Goal: Task Accomplishment & Management: Manage account settings

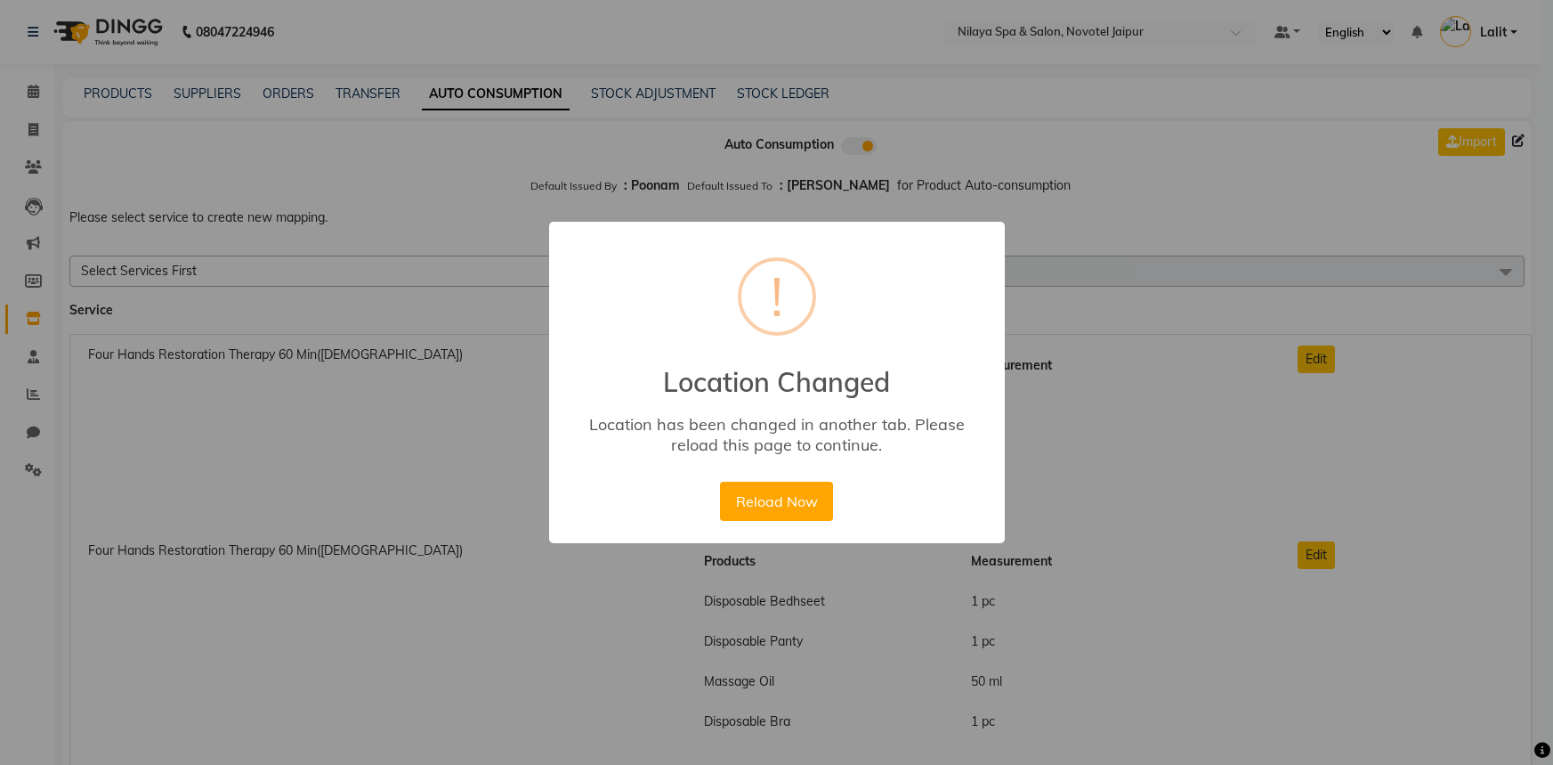
click at [795, 500] on button "Reload Now" at bounding box center [776, 501] width 113 height 39
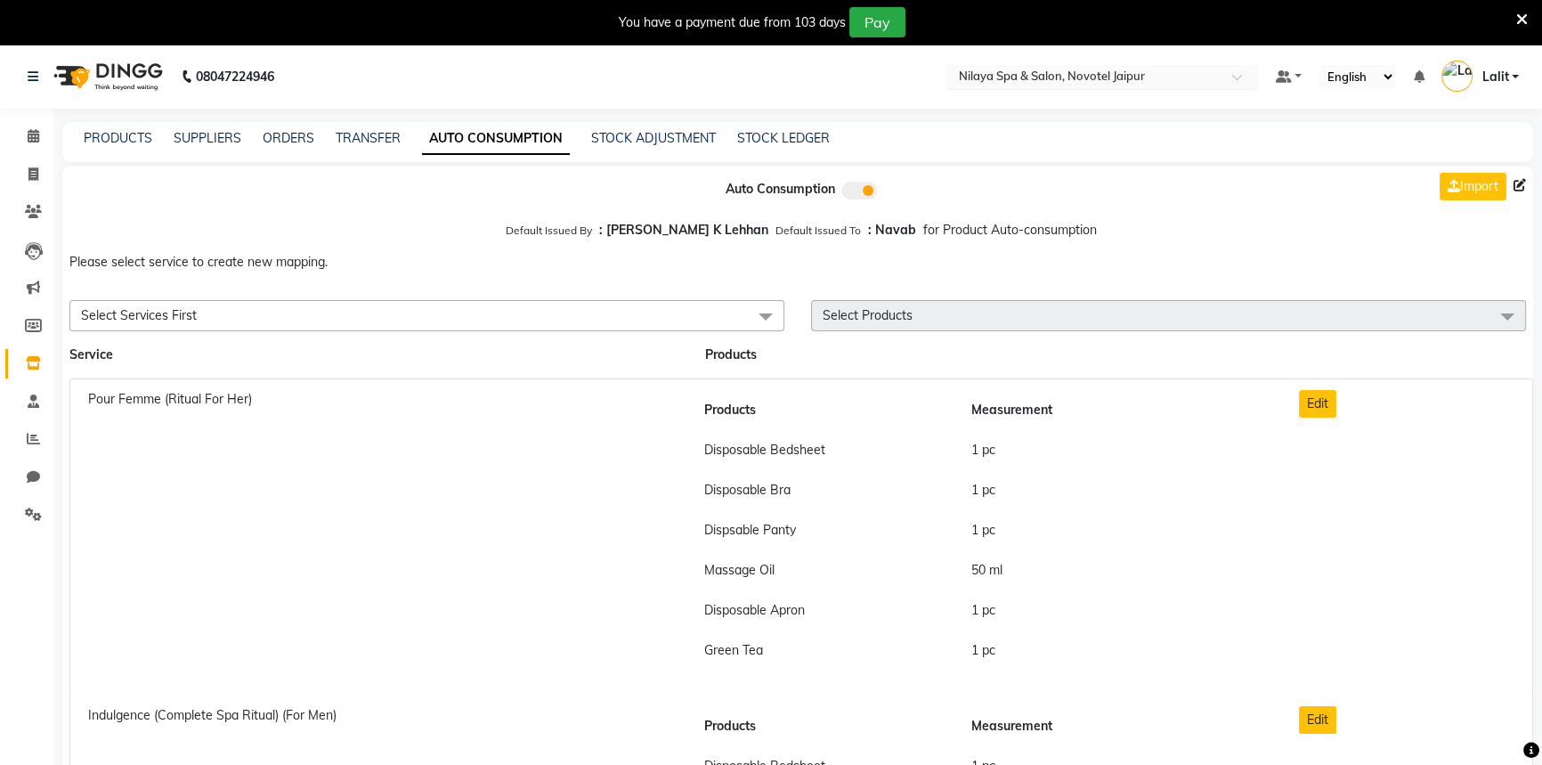
click at [1107, 84] on input "text" at bounding box center [1084, 78] width 258 height 18
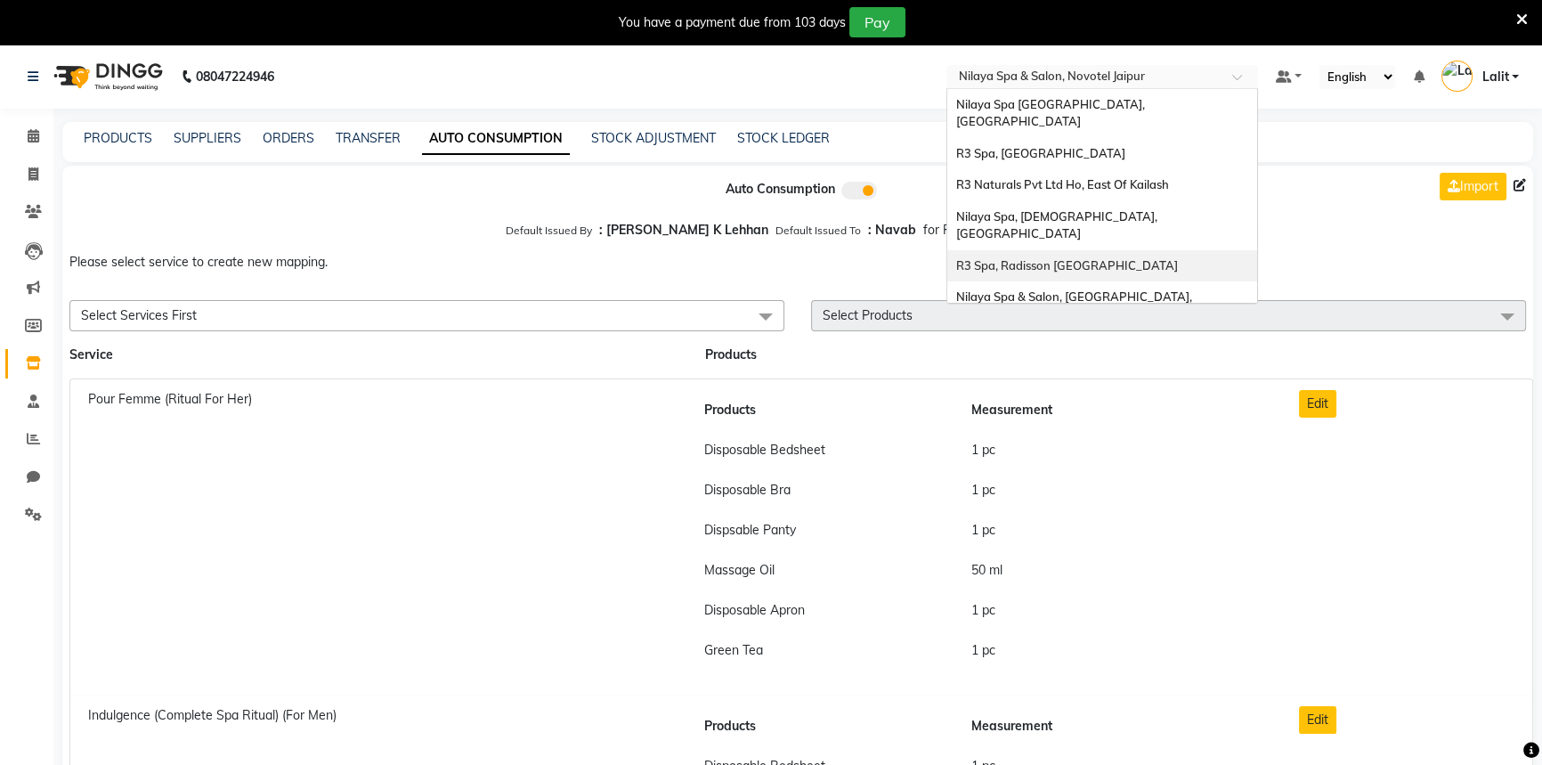
click at [1075, 258] on span "R3 Spa, Radisson Mumbai" at bounding box center [1067, 265] width 222 height 14
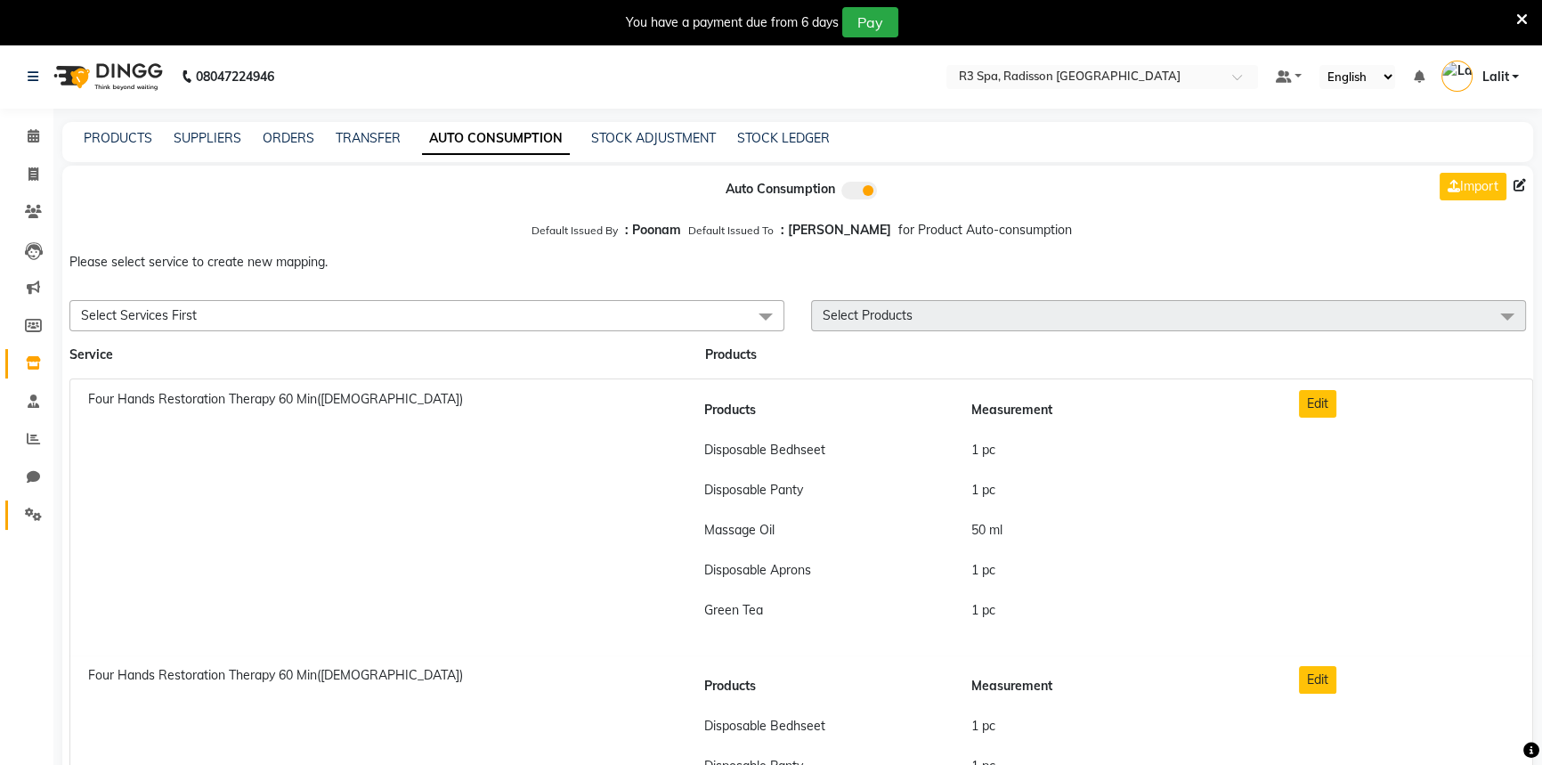
click at [27, 508] on icon at bounding box center [33, 513] width 17 height 13
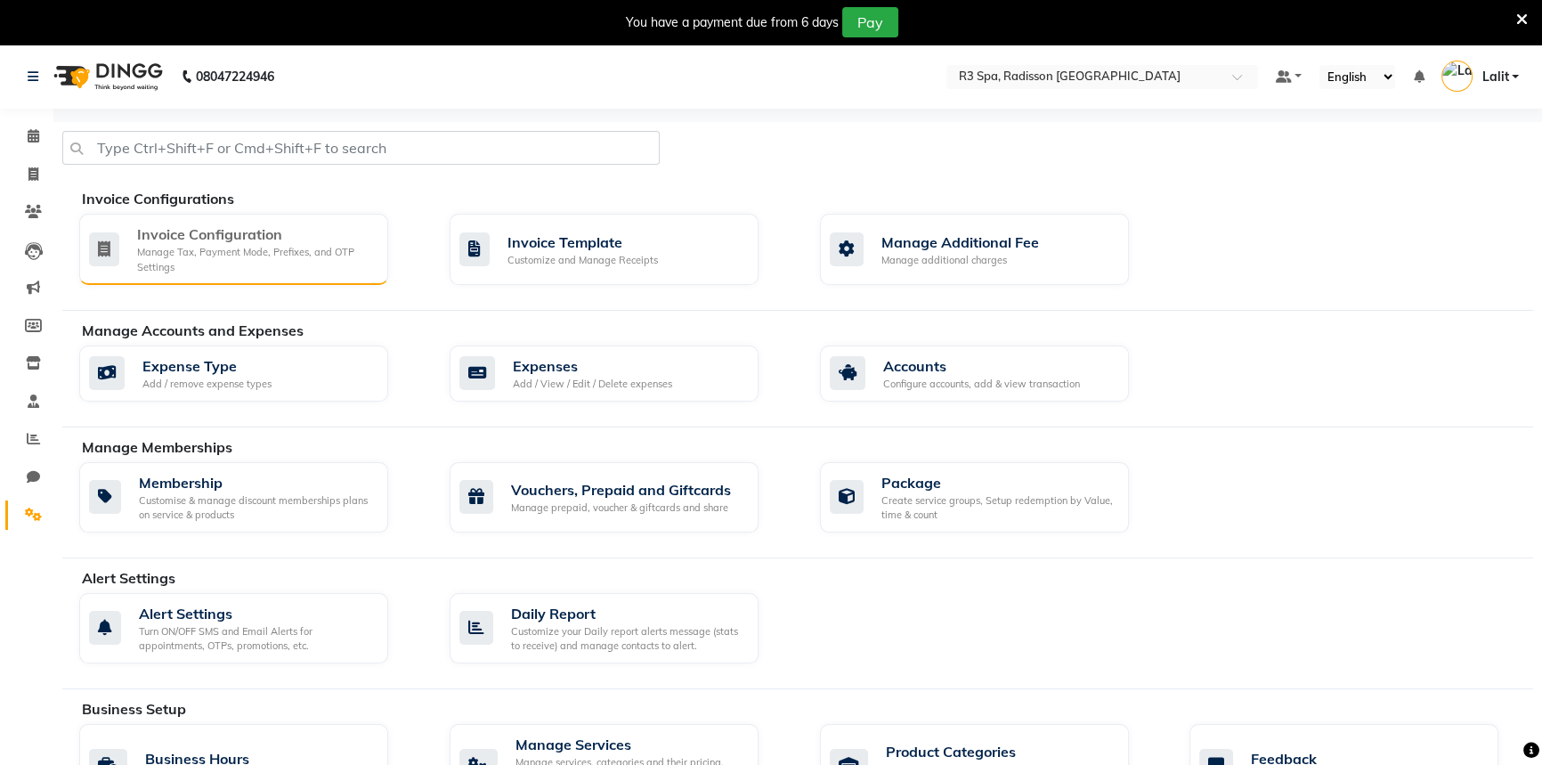
click at [233, 230] on div "Invoice Configuration" at bounding box center [255, 233] width 237 height 21
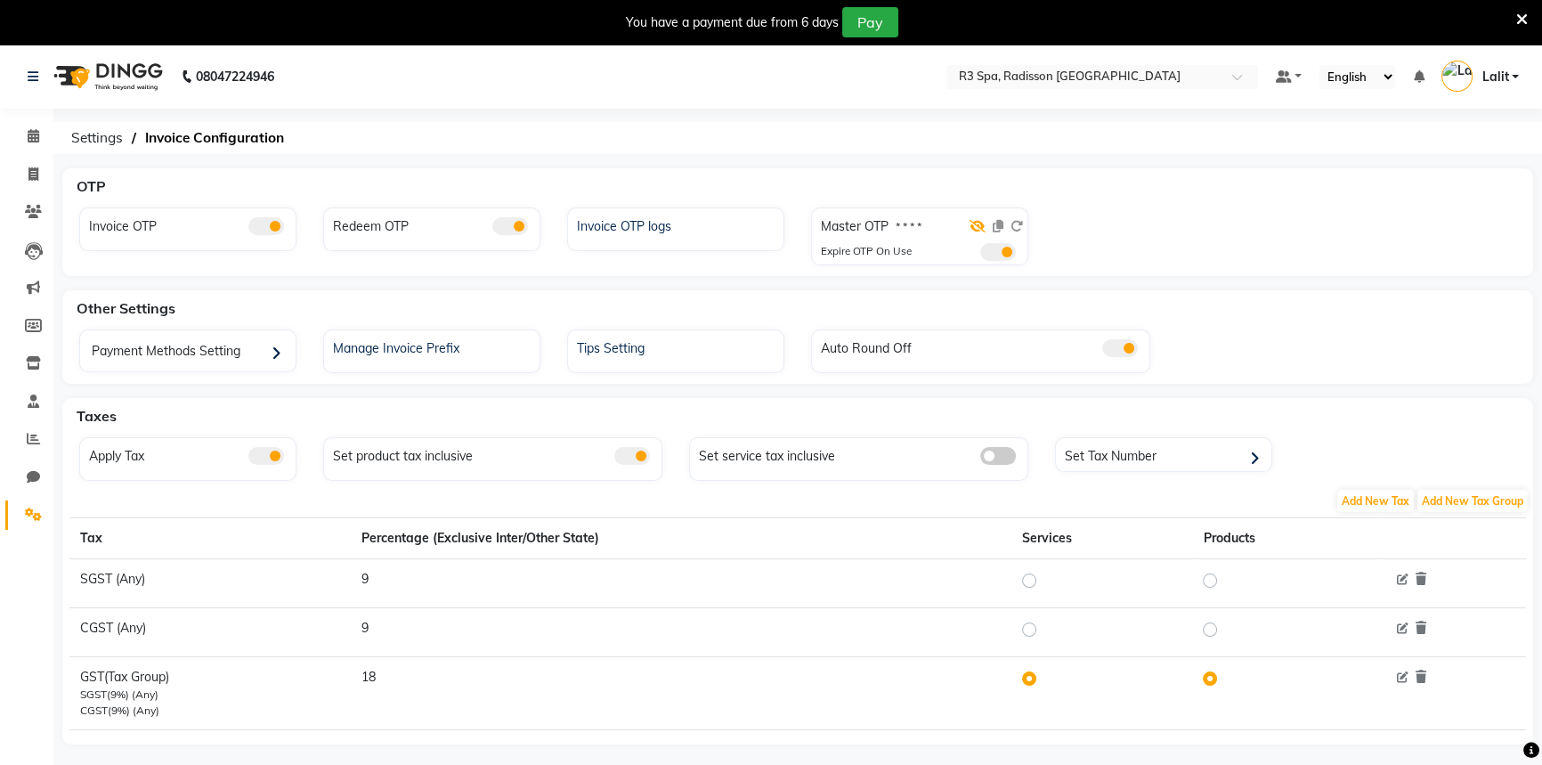
click at [973, 230] on icon at bounding box center [977, 226] width 16 height 12
click at [34, 147] on link "Calendar" at bounding box center [26, 136] width 43 height 29
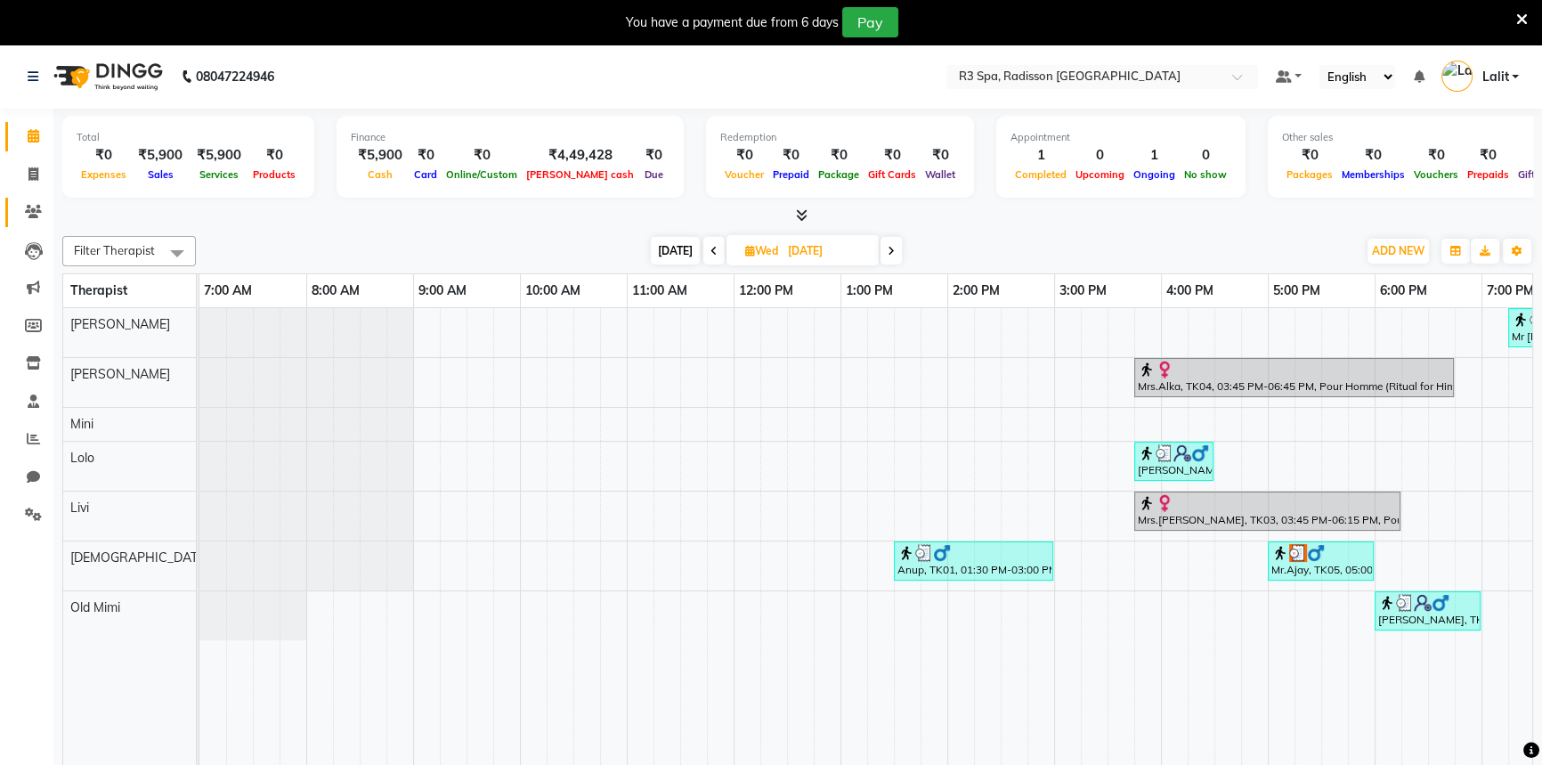
drag, startPoint x: 34, startPoint y: 147, endPoint x: 19, endPoint y: 199, distance: 54.6
drag, startPoint x: 19, startPoint y: 199, endPoint x: 851, endPoint y: 105, distance: 837.5
click at [851, 105] on nav "08047224946 Select Location × R3 Spa, Radisson Mumbai Default Panel My Panel En…" at bounding box center [771, 77] width 1542 height 64
click at [1514, 18] on div "You have a payment due from 6 days Pay" at bounding box center [771, 22] width 1542 height 45
click at [1516, 18] on icon at bounding box center [1522, 20] width 12 height 16
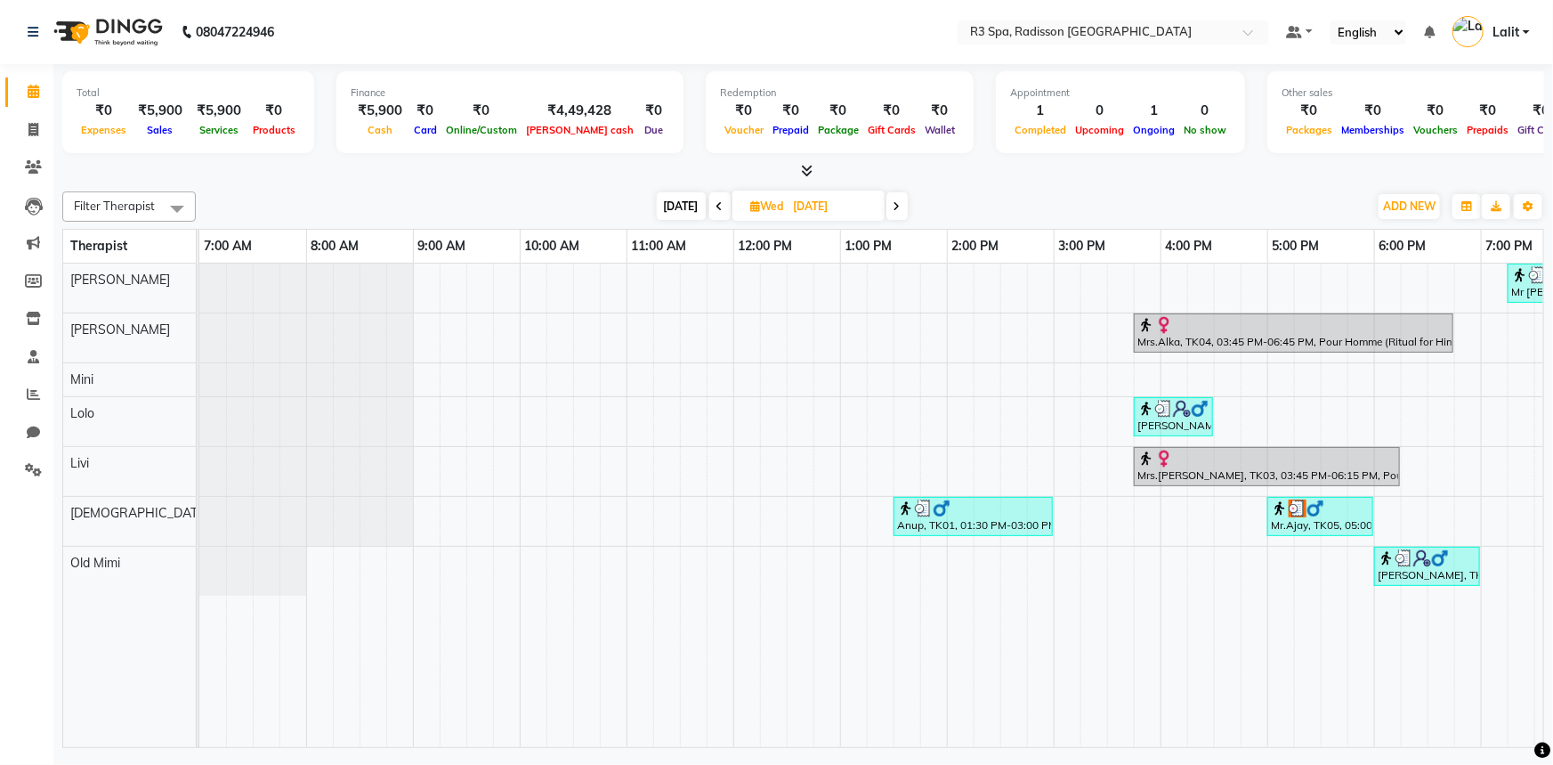
click at [1346, 104] on div "₹0" at bounding box center [1373, 111] width 72 height 20
click at [739, 10] on nav "08047224946 Select Location × R3 Spa, Radisson Mumbai Default Panel My Panel En…" at bounding box center [776, 32] width 1553 height 64
click at [743, 10] on nav "08047224946 Select Location × R3 Spa, Radisson Mumbai Default Panel My Panel En…" at bounding box center [776, 32] width 1553 height 64
click at [1202, 45] on nav "08047224946 Select Location × R3 Spa, Radisson Mumbai Default Panel My Panel En…" at bounding box center [776, 32] width 1553 height 64
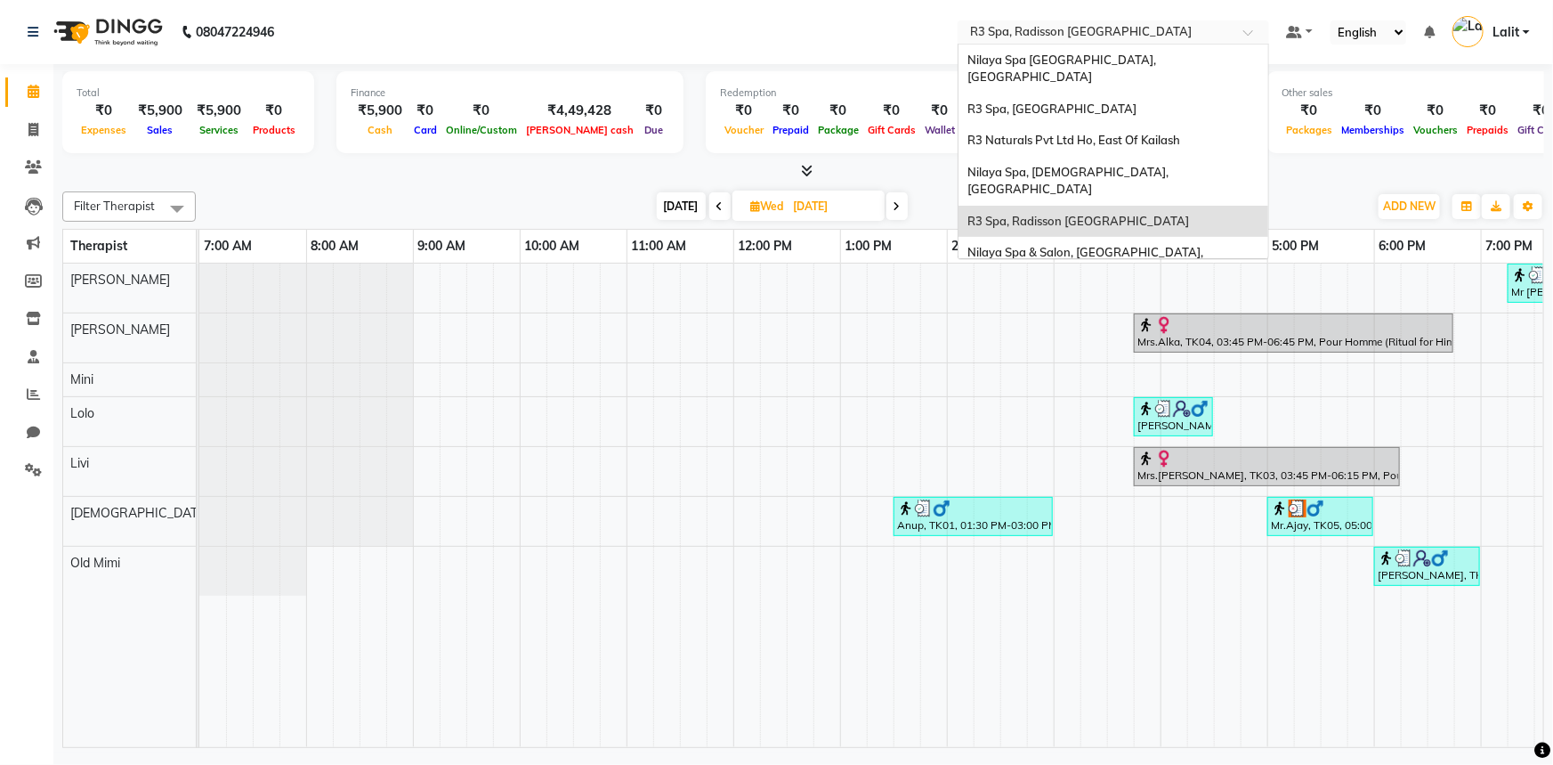
click at [1067, 28] on input "text" at bounding box center [1096, 34] width 258 height 18
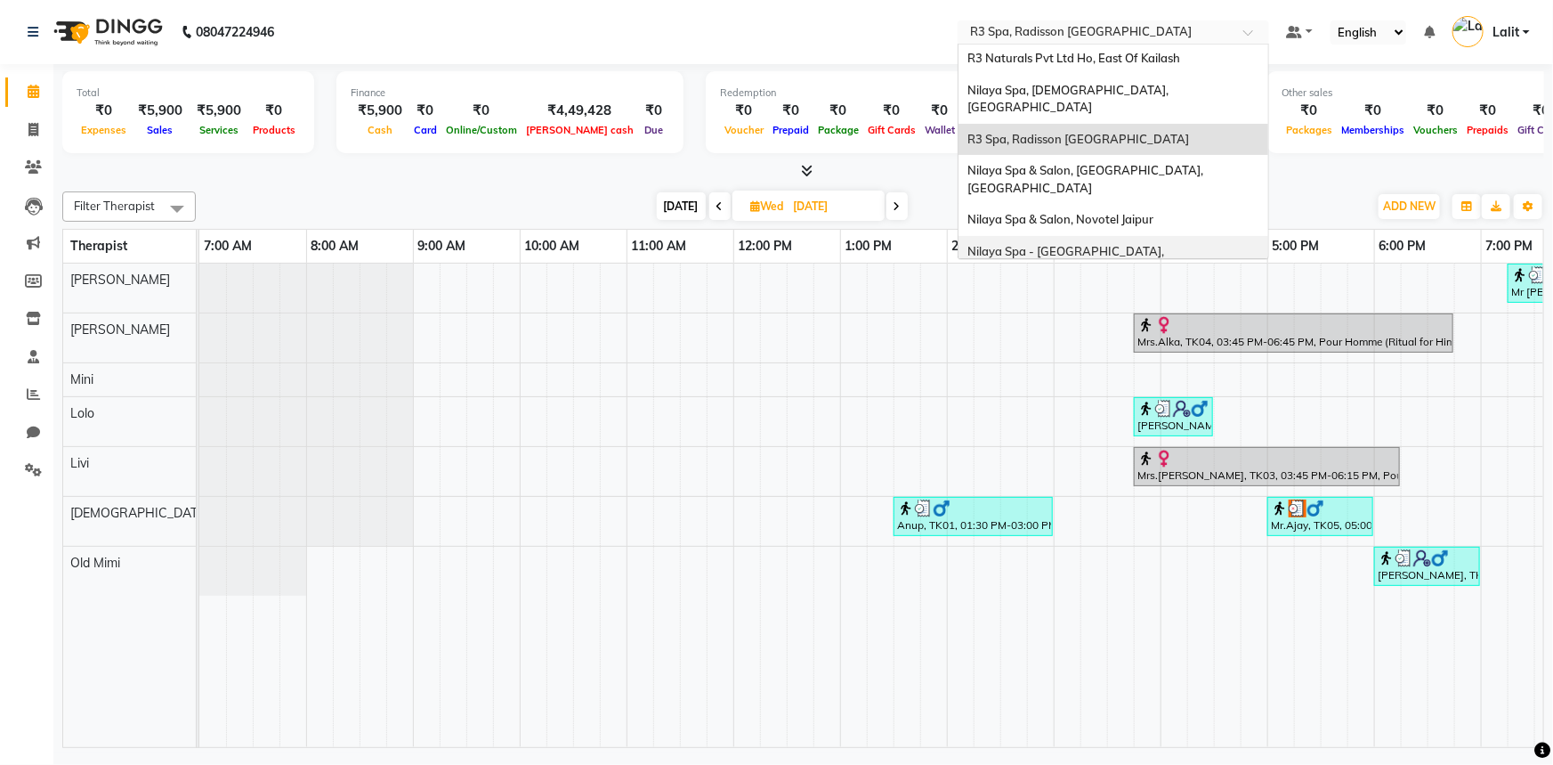
scroll to position [161, 0]
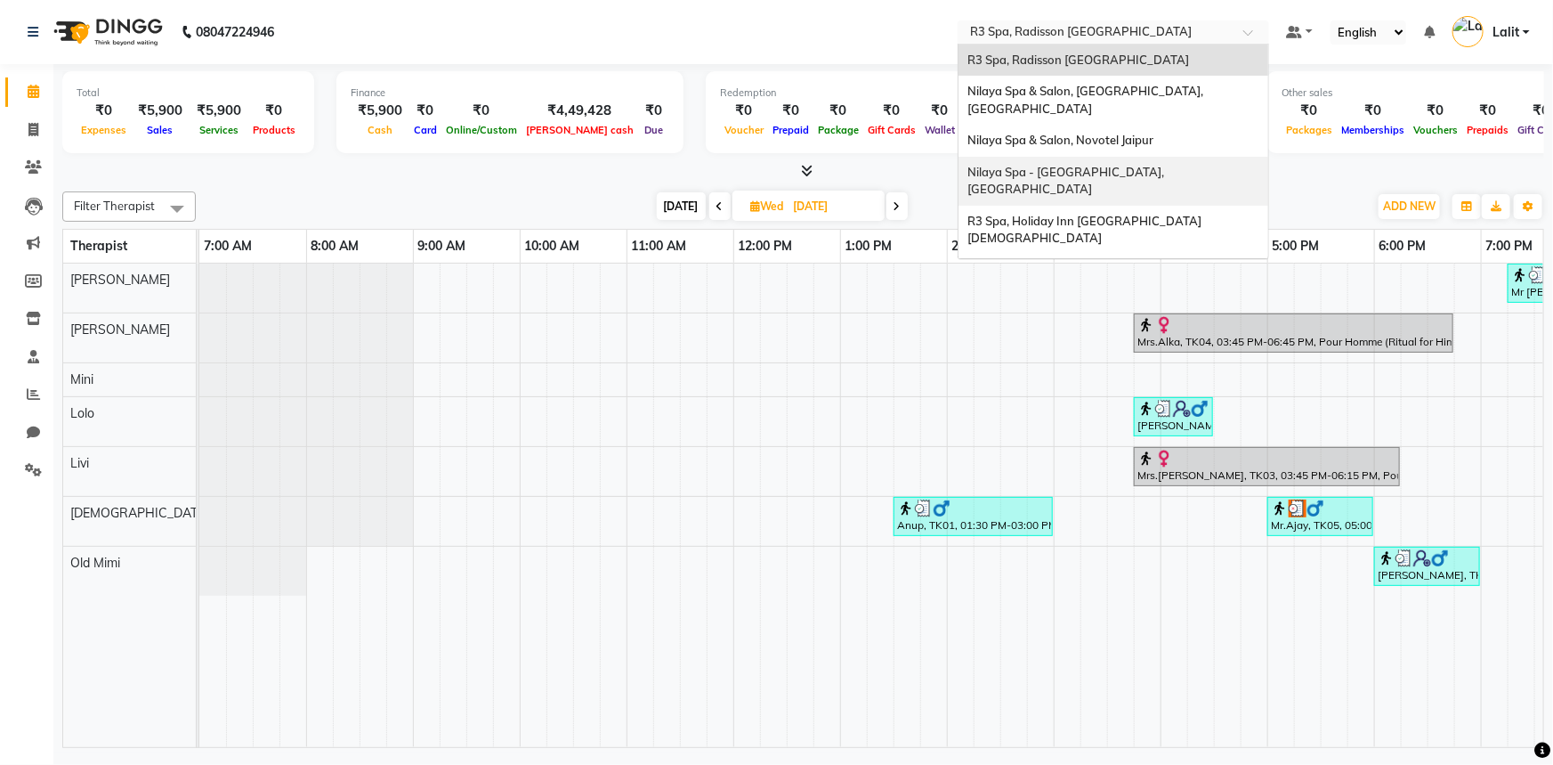
click at [1156, 165] on span "Nilaya Spa - [GEOGRAPHIC_DATA], [GEOGRAPHIC_DATA]" at bounding box center [1066, 181] width 199 height 32
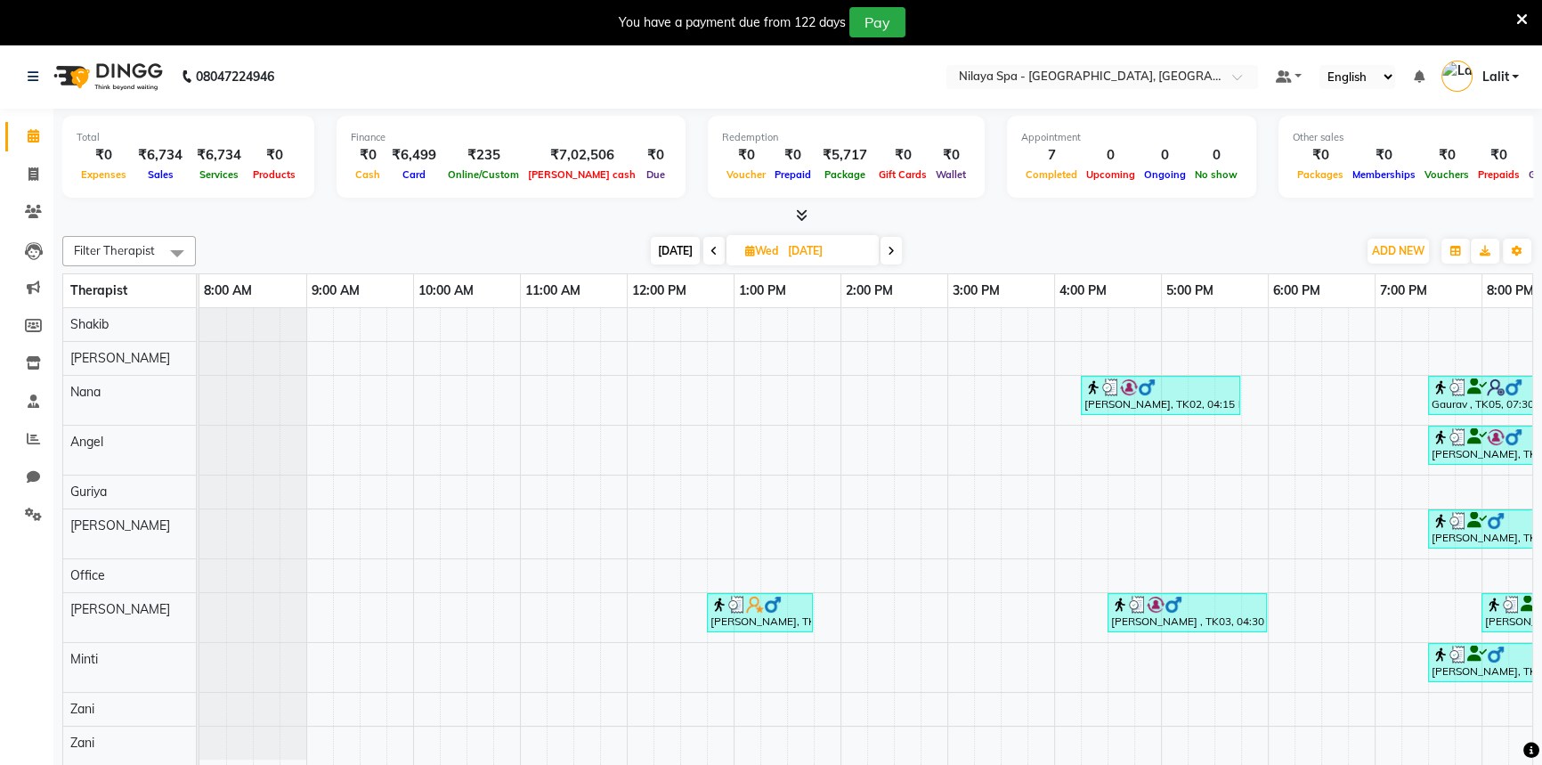
click at [646, 251] on div "Today Wed 03-09-2025" at bounding box center [776, 251] width 1143 height 27
click at [1525, 18] on icon at bounding box center [1522, 20] width 12 height 16
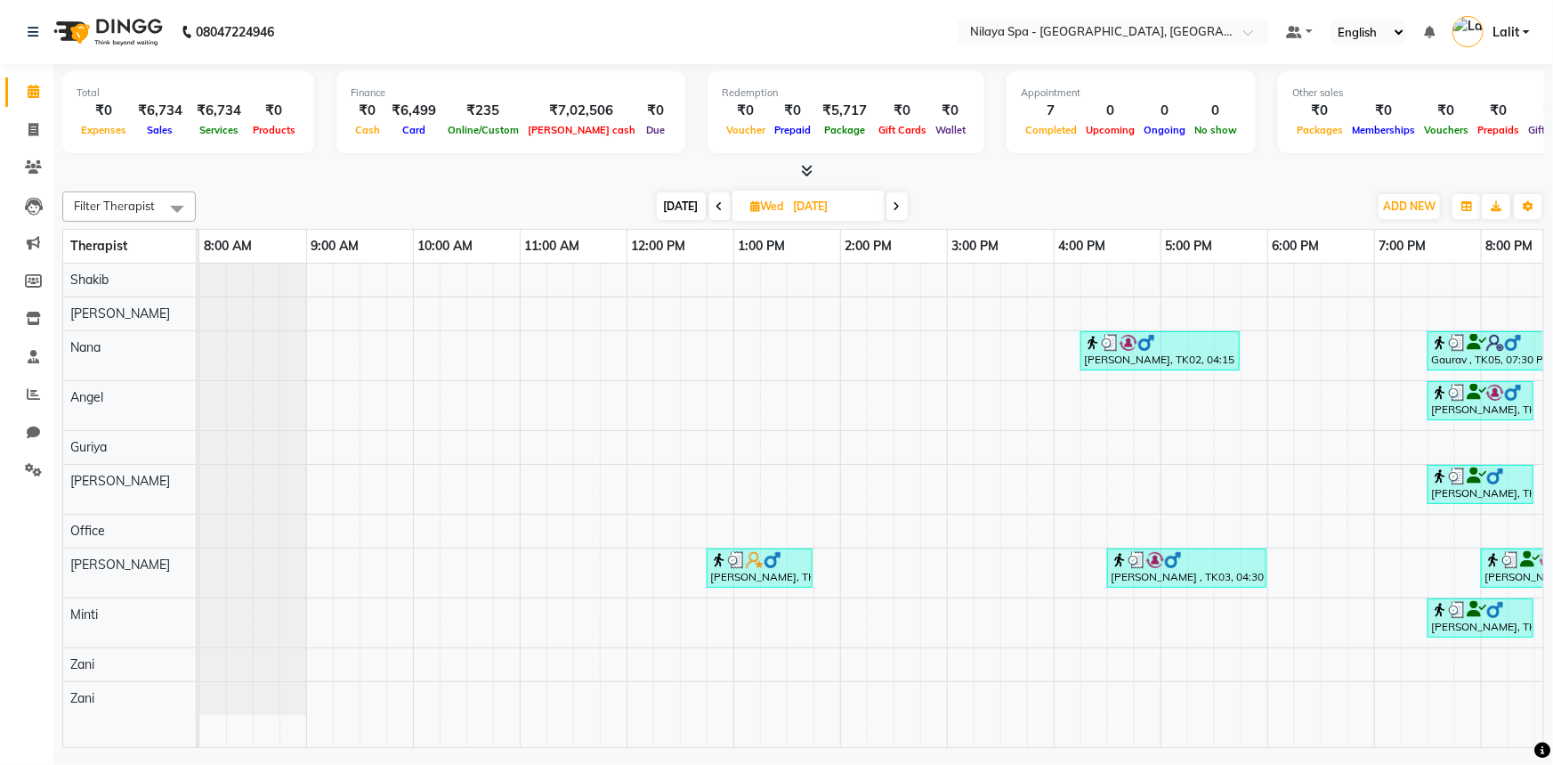
click at [692, 200] on span "Today" at bounding box center [681, 206] width 49 height 28
type input "04-09-2025"
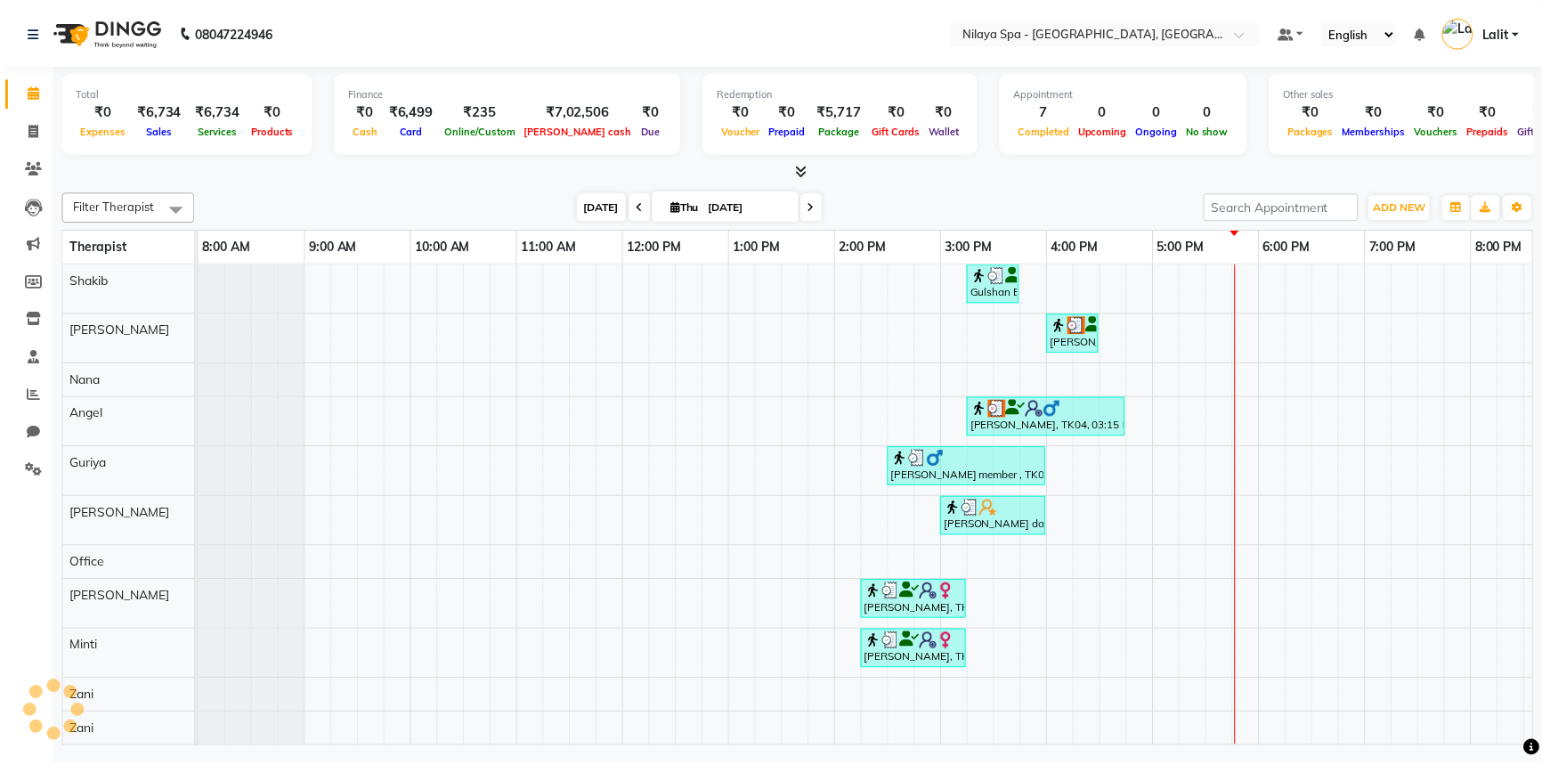
scroll to position [0, 257]
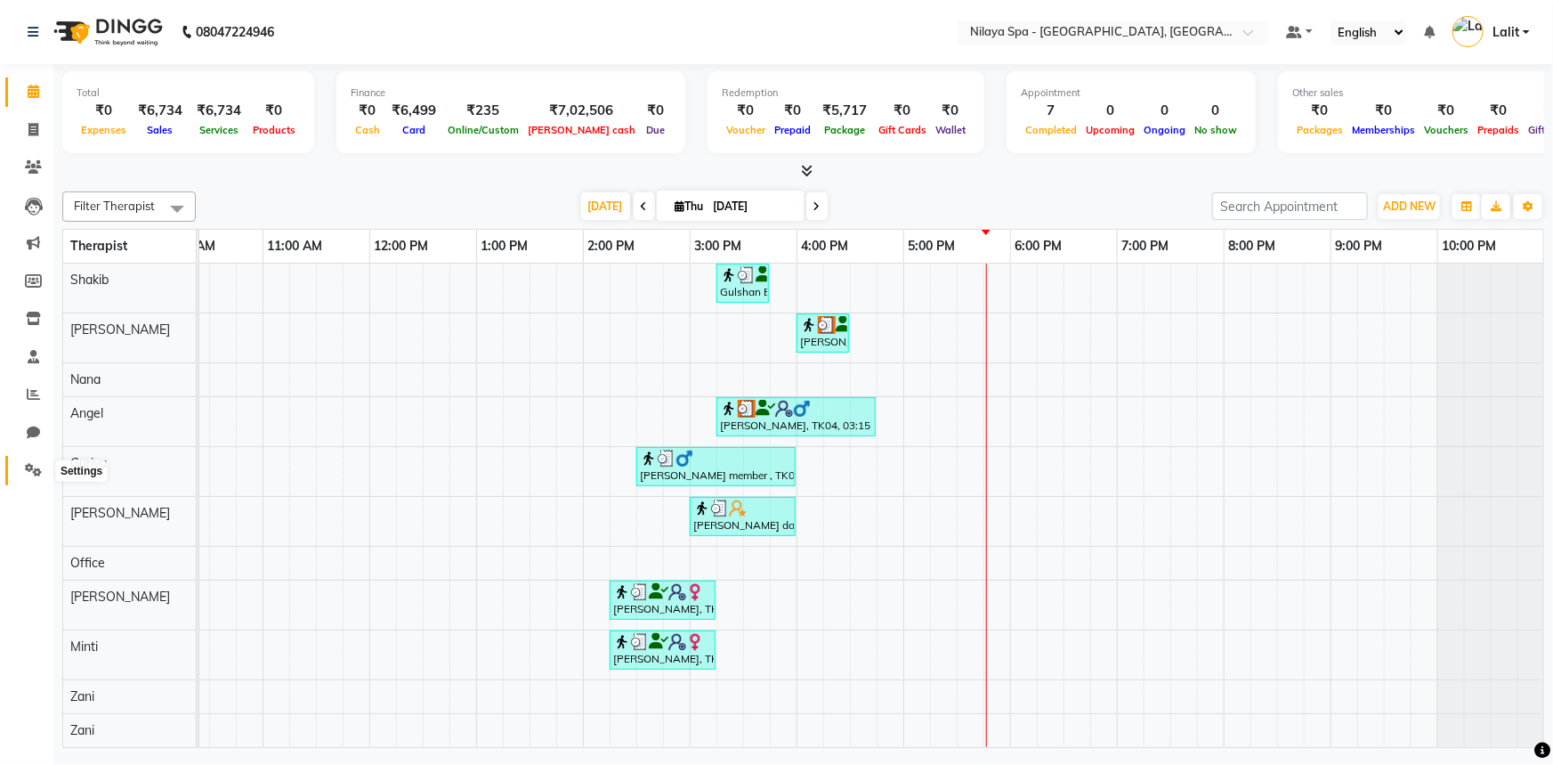
click at [29, 462] on span at bounding box center [33, 470] width 31 height 20
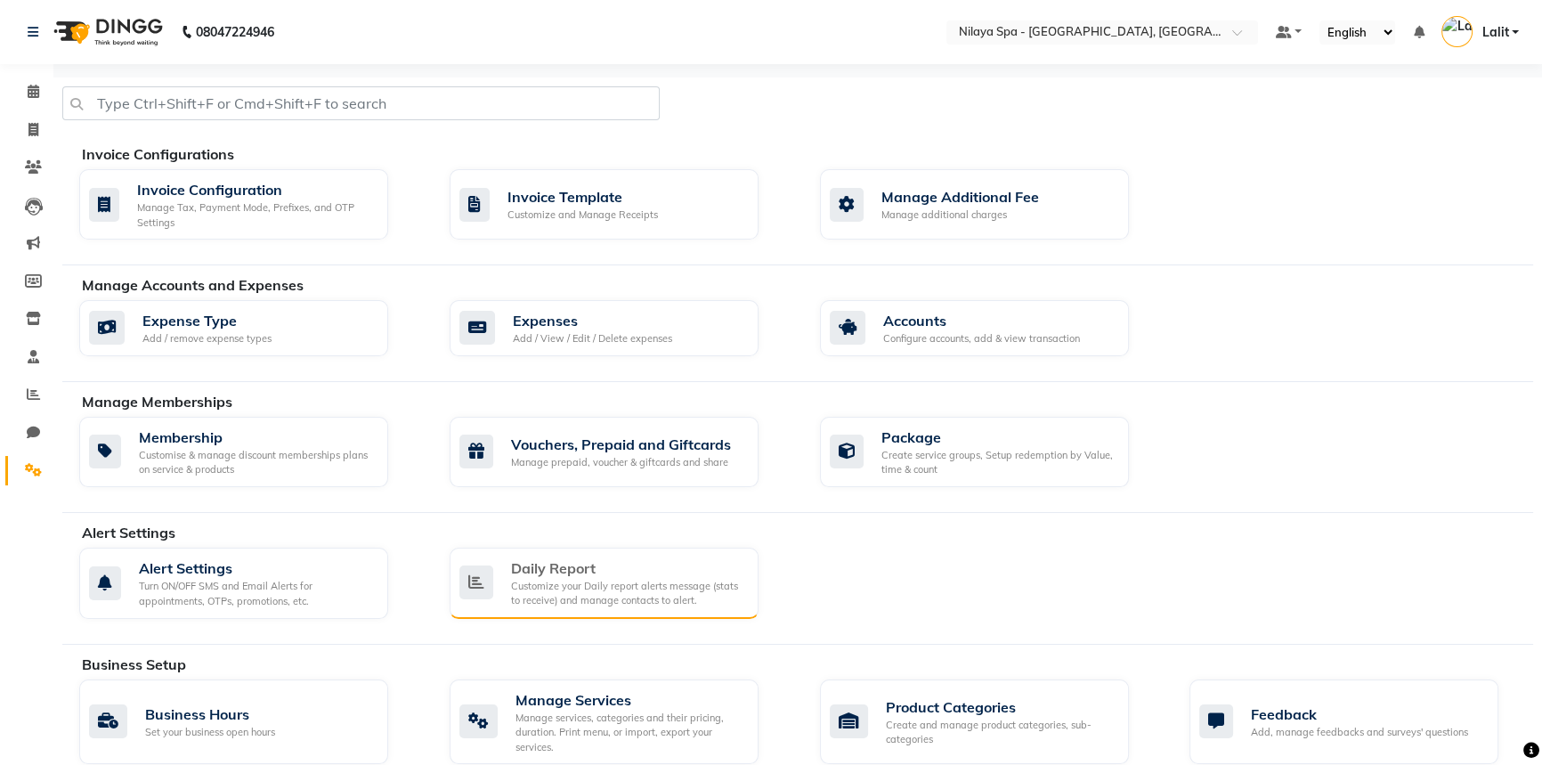
scroll to position [80, 0]
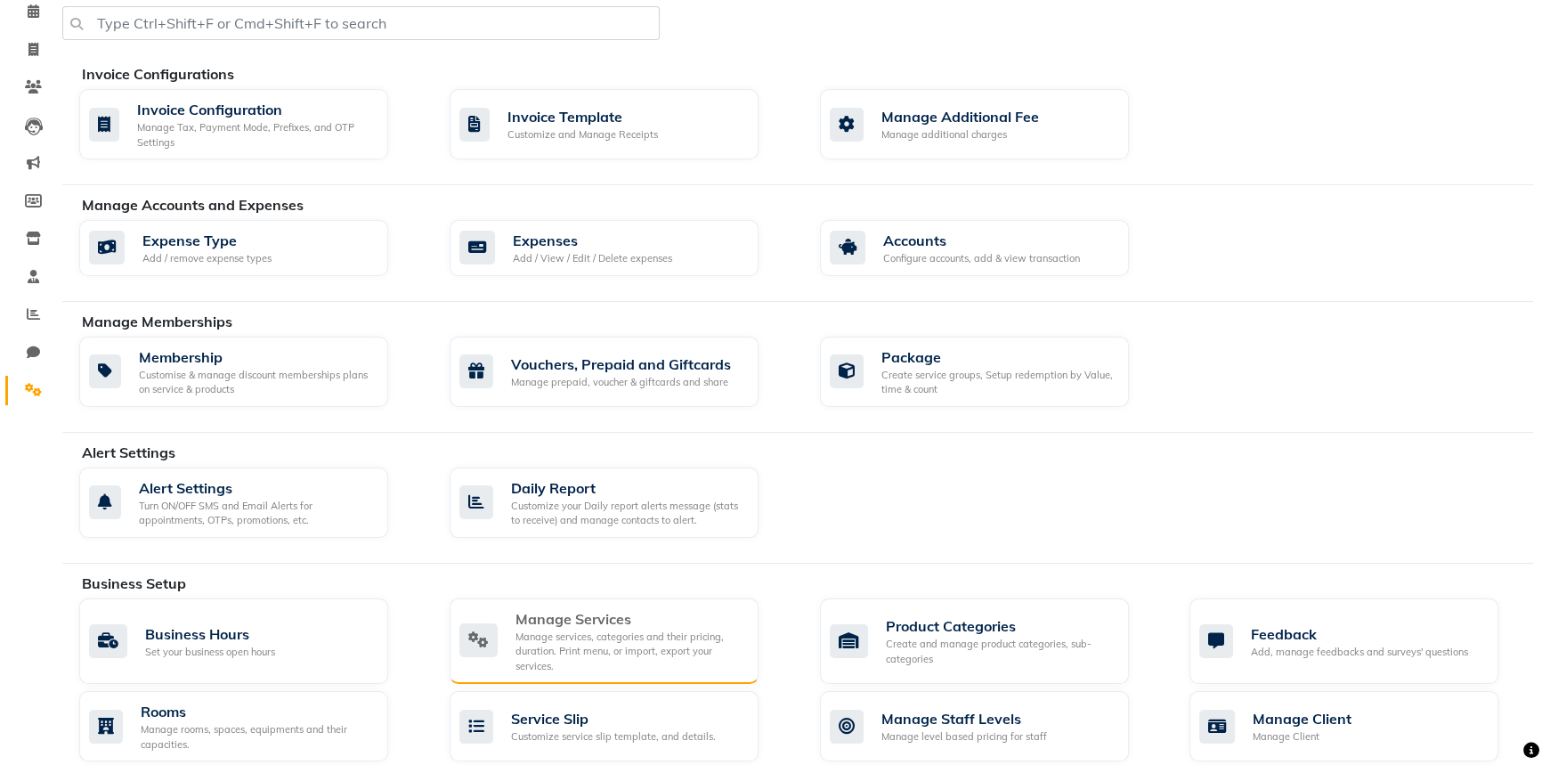
click at [578, 620] on div "Manage Services" at bounding box center [629, 618] width 229 height 21
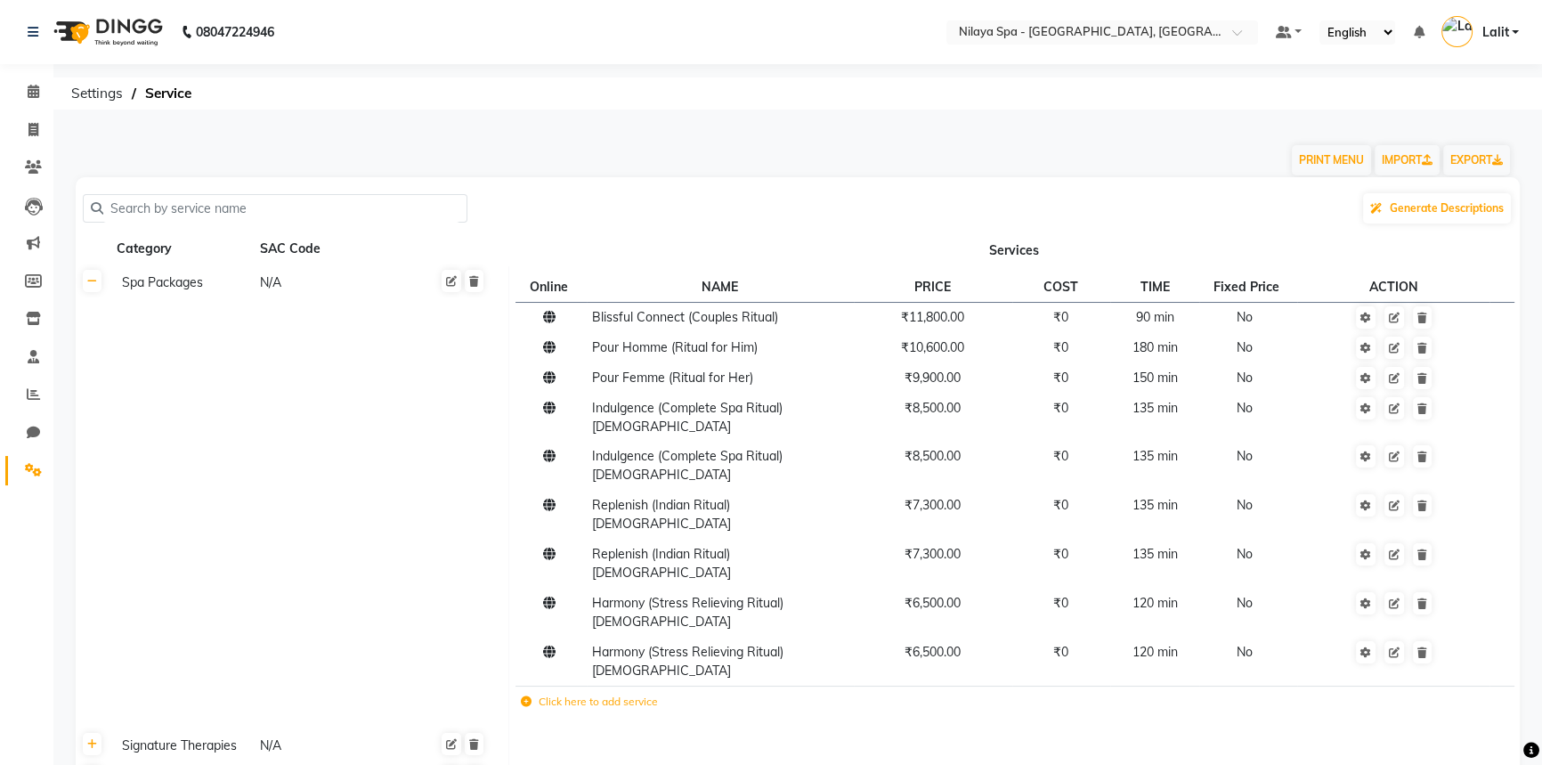
click at [401, 207] on input "text" at bounding box center [281, 209] width 356 height 28
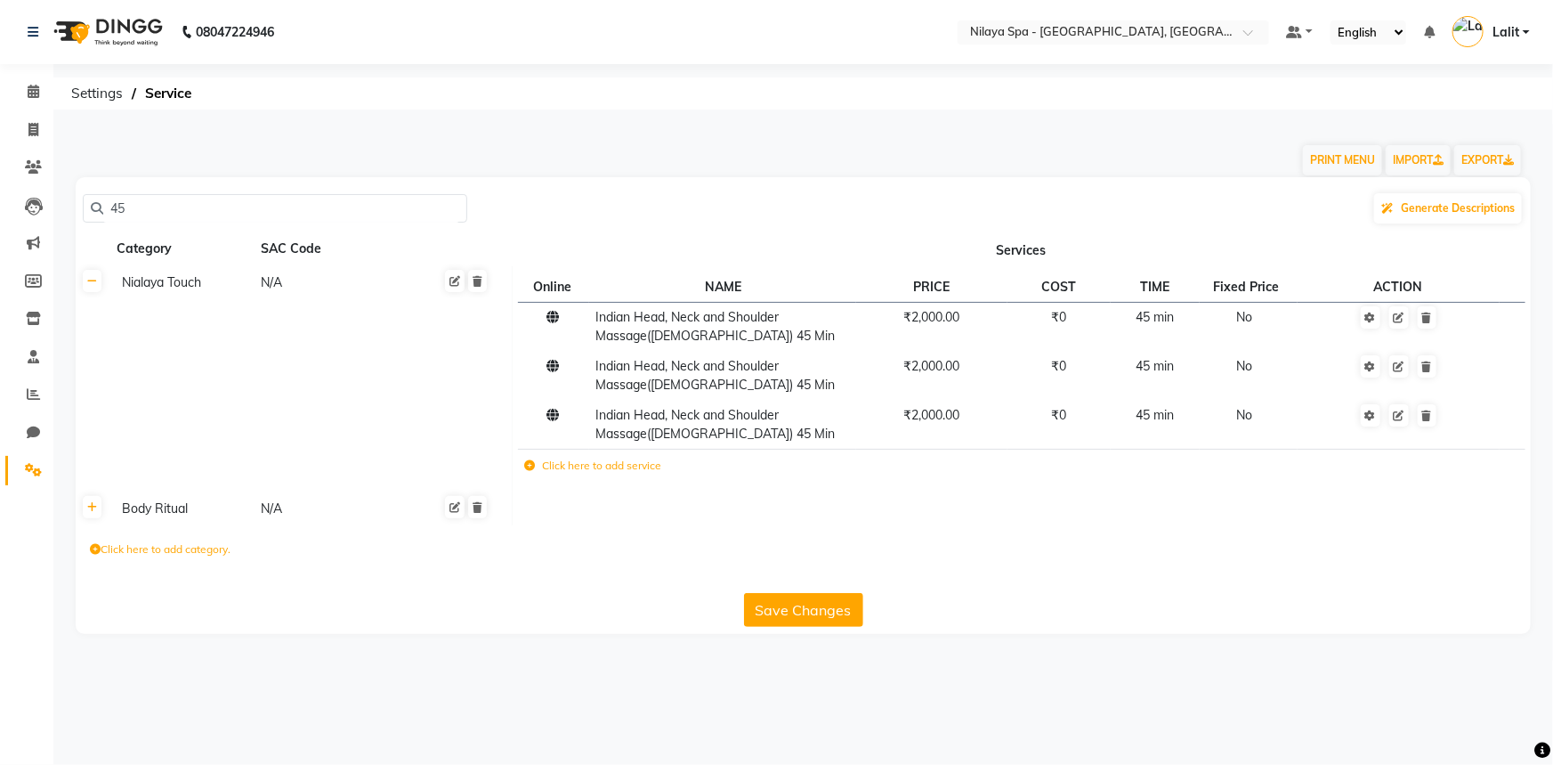
click at [167, 217] on input "45" at bounding box center [281, 209] width 356 height 28
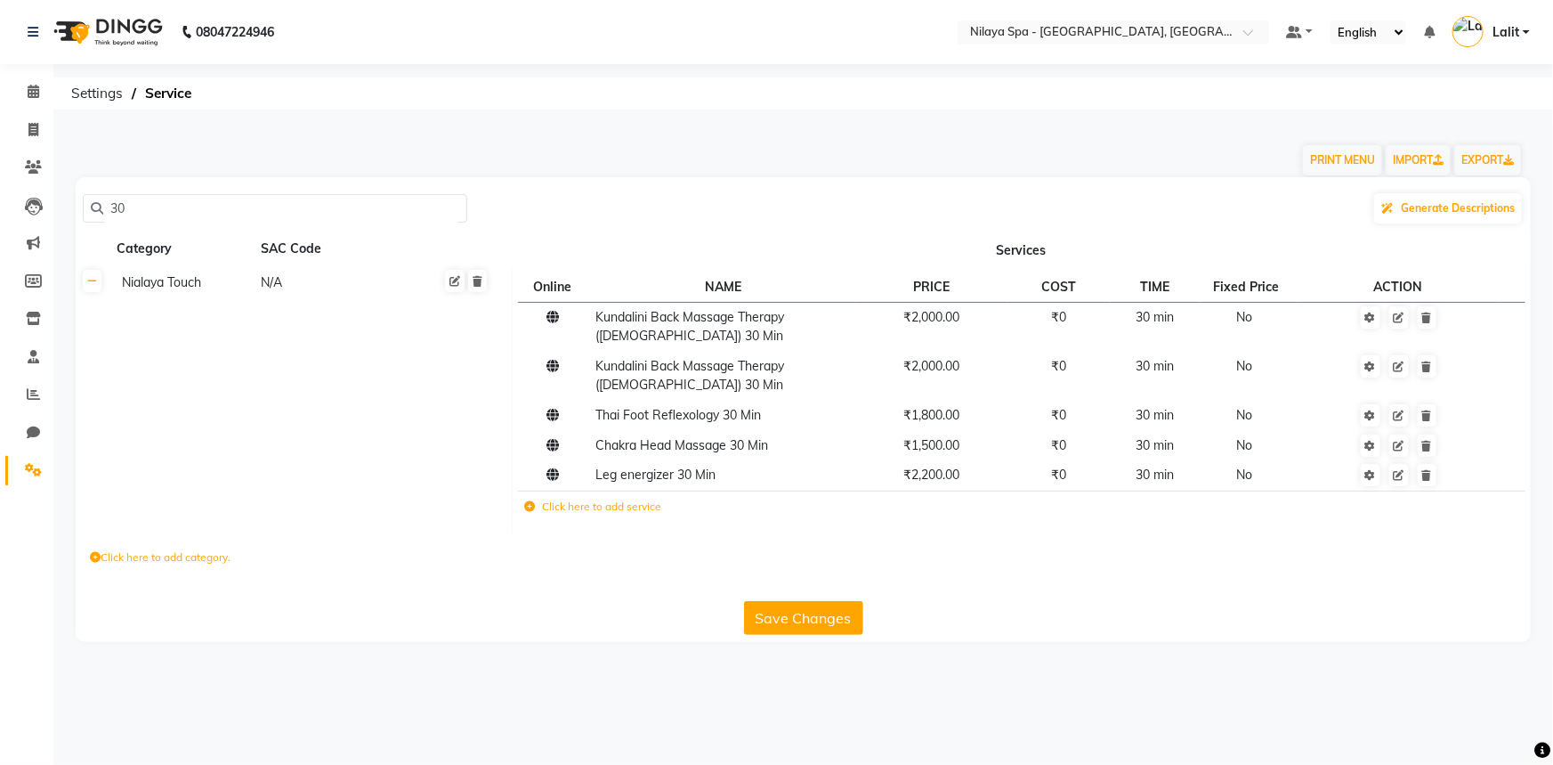
click at [194, 198] on input "30" at bounding box center [281, 209] width 356 height 28
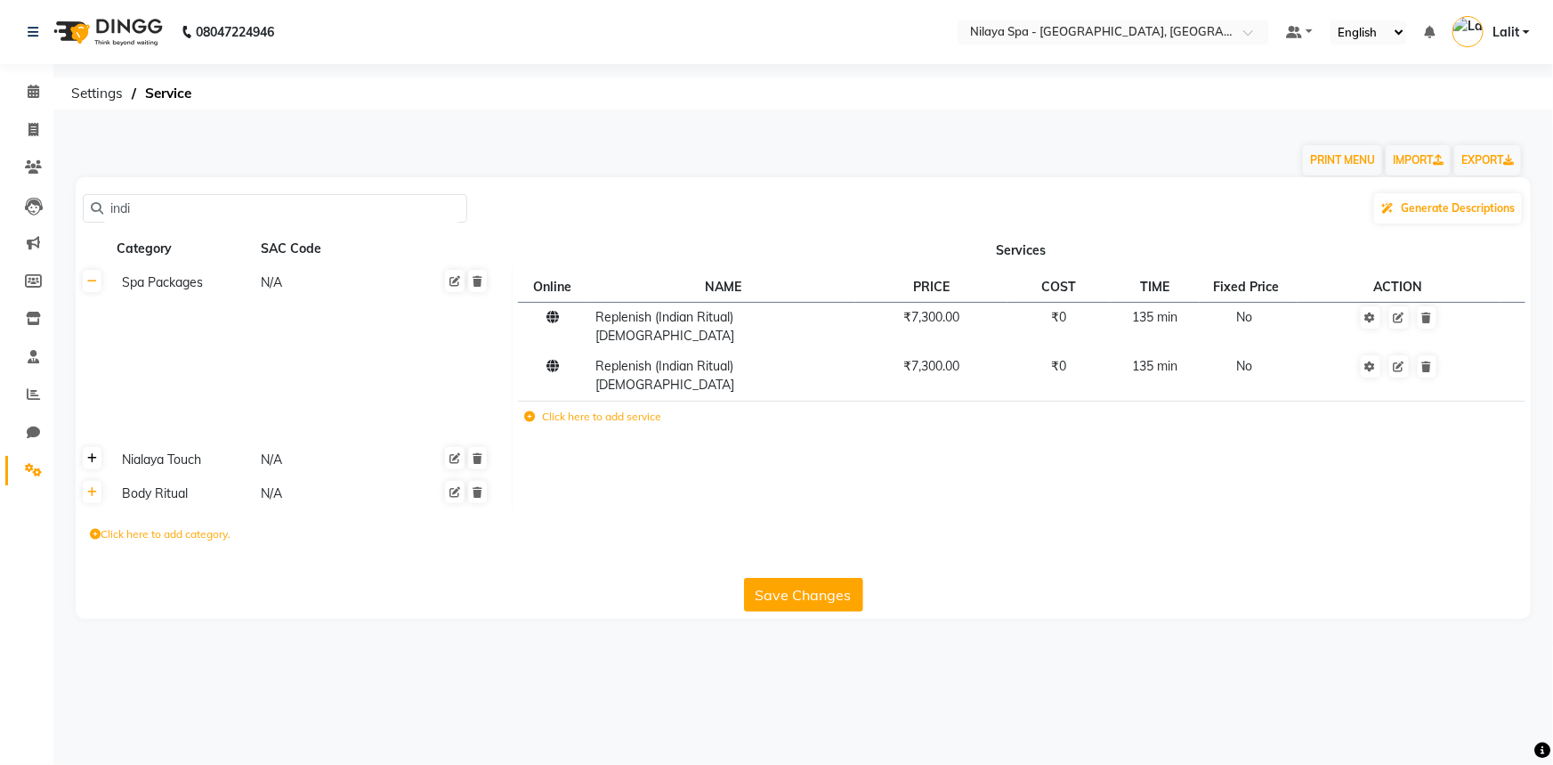
click at [94, 447] on link at bounding box center [92, 458] width 19 height 22
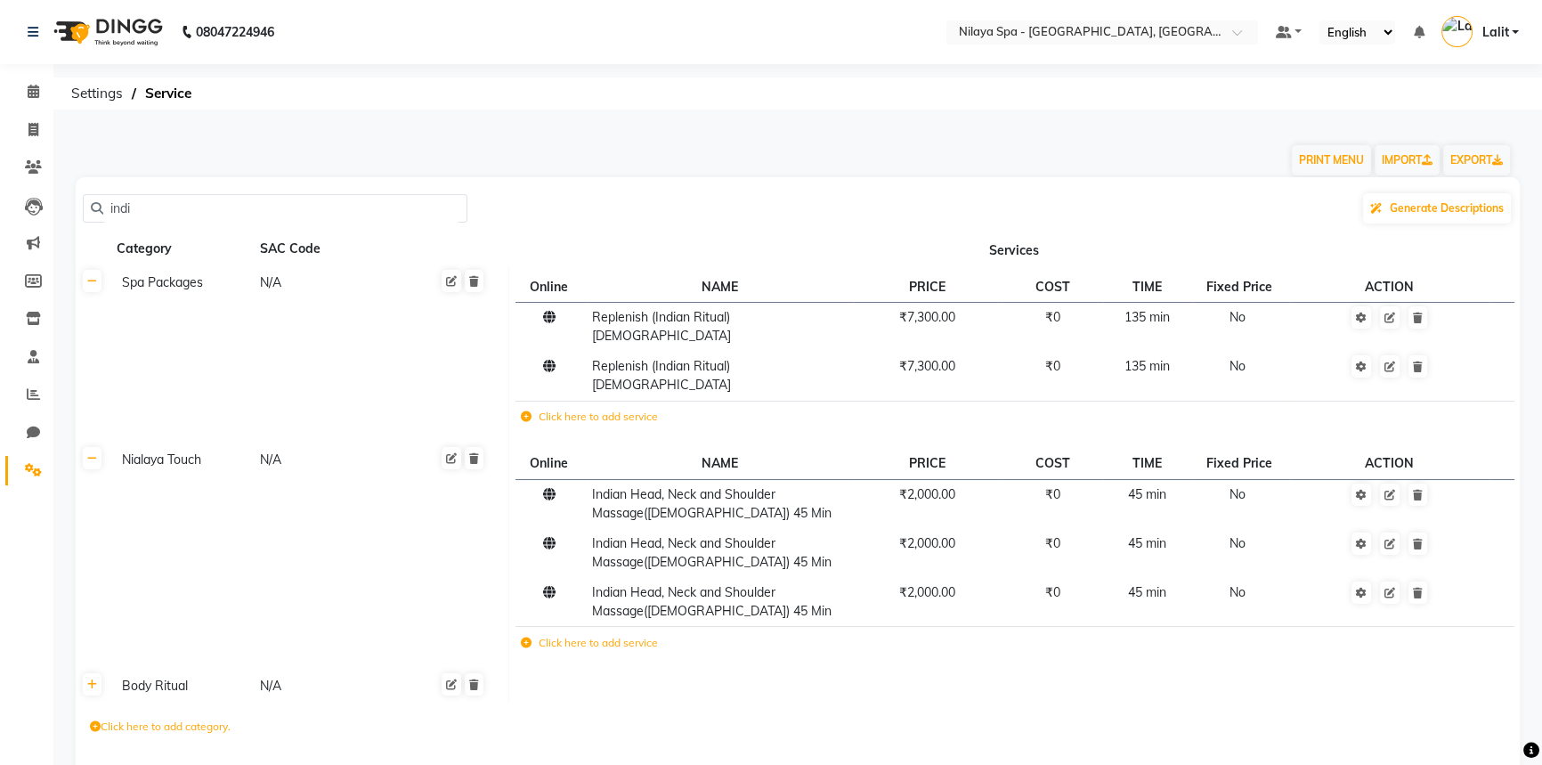
click at [265, 208] on input "indi" at bounding box center [281, 209] width 356 height 28
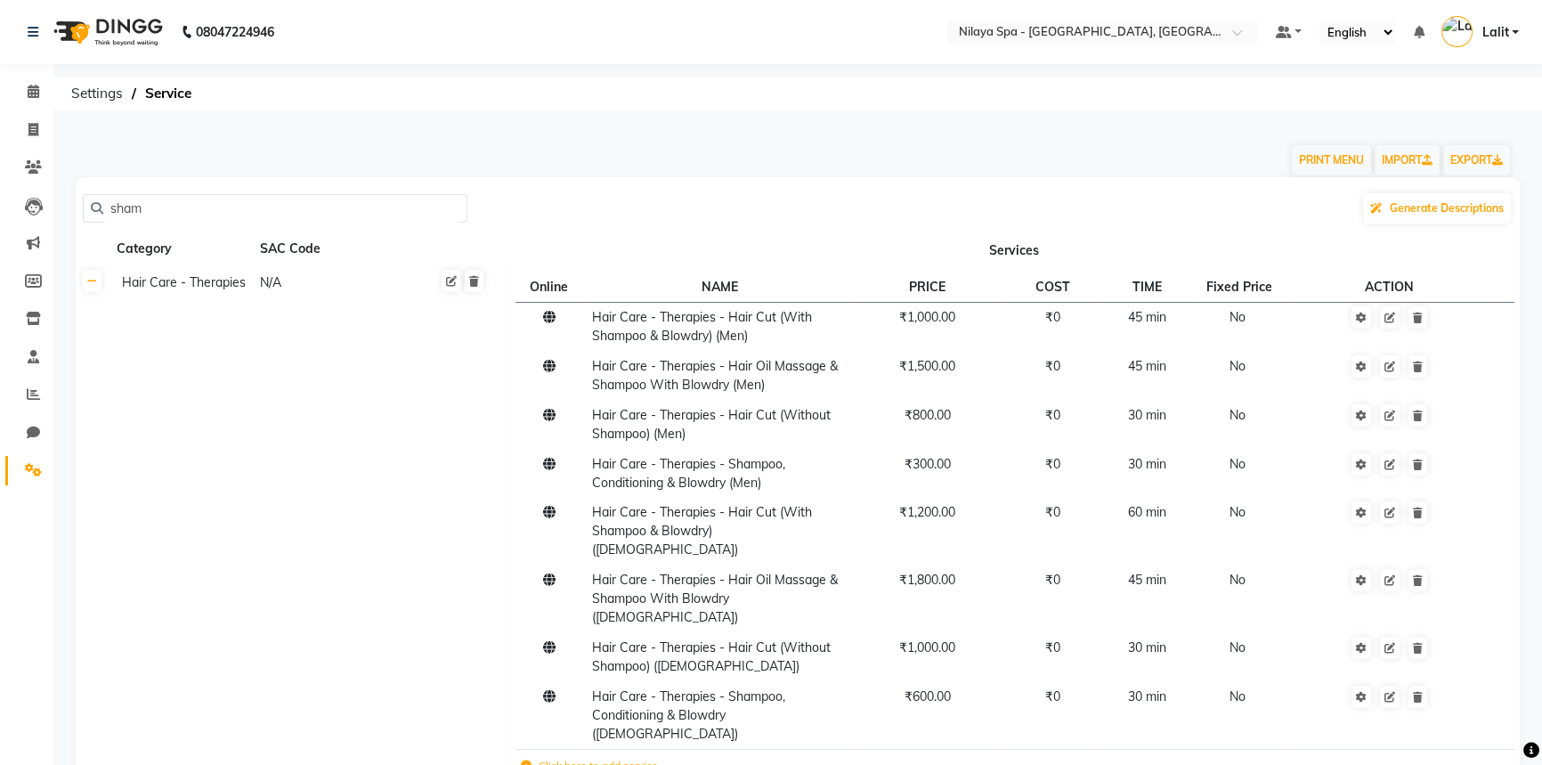
click at [177, 213] on input "sham" at bounding box center [281, 209] width 356 height 28
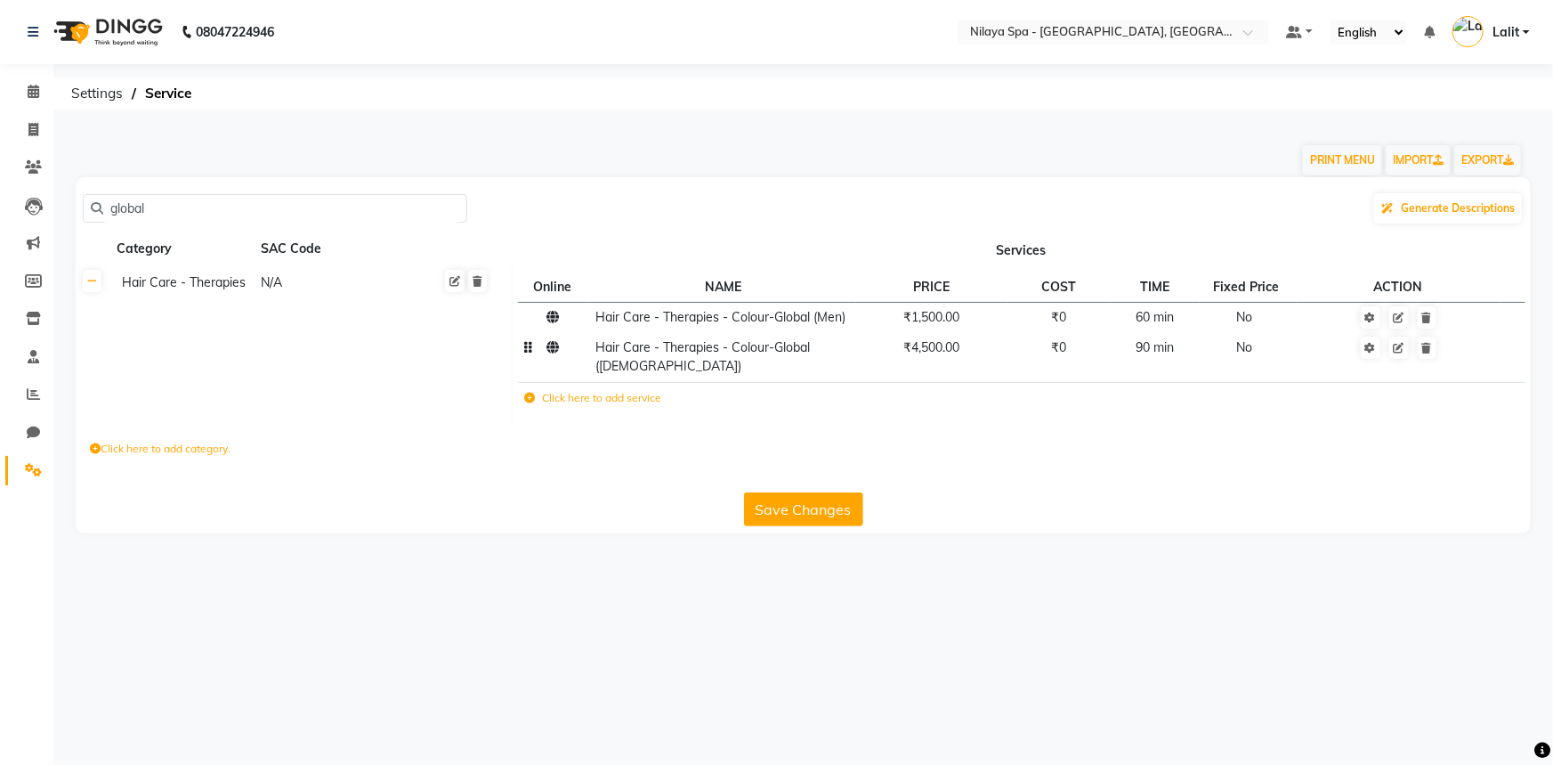
type input "global"
click at [120, 85] on span "Settings" at bounding box center [96, 93] width 69 height 32
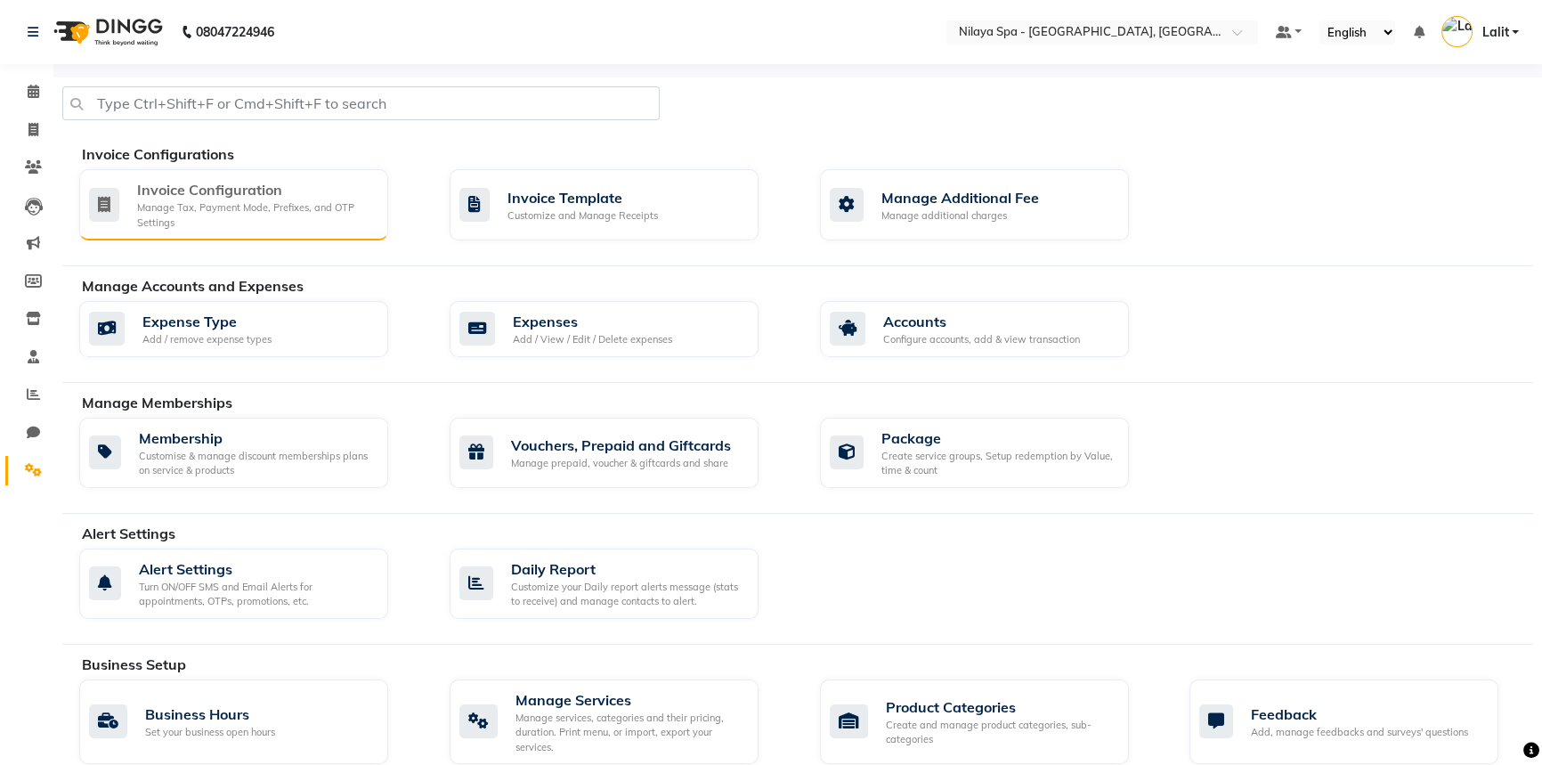
click at [294, 184] on div "Invoice Configuration" at bounding box center [255, 189] width 237 height 21
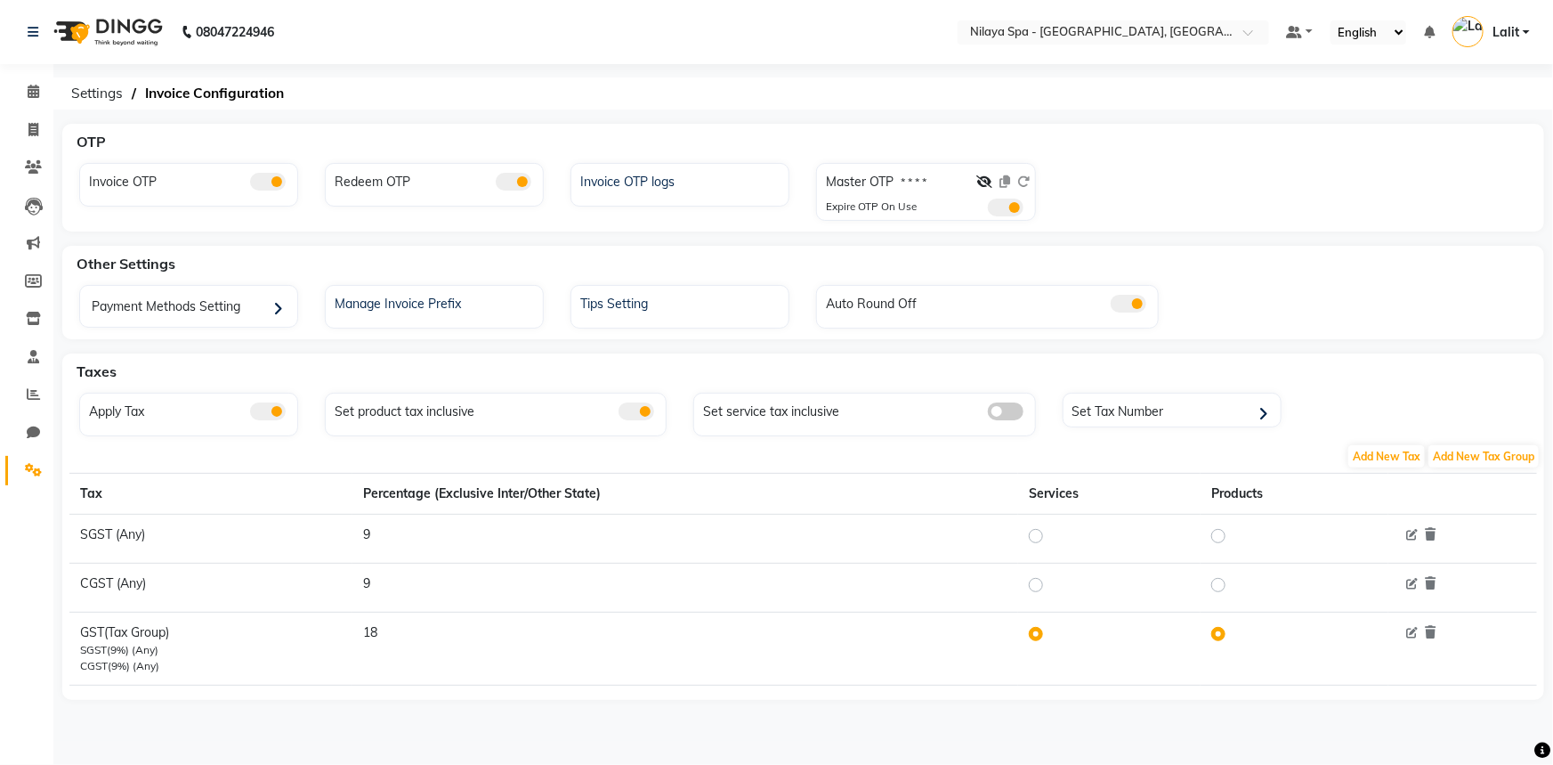
click at [1075, 45] on nav "08047224946 Select Location × Nilaya Spa - Radisson Blu Hotel, Ranchi Default P…" at bounding box center [776, 32] width 1553 height 64
click at [1081, 35] on input "text" at bounding box center [1096, 34] width 258 height 18
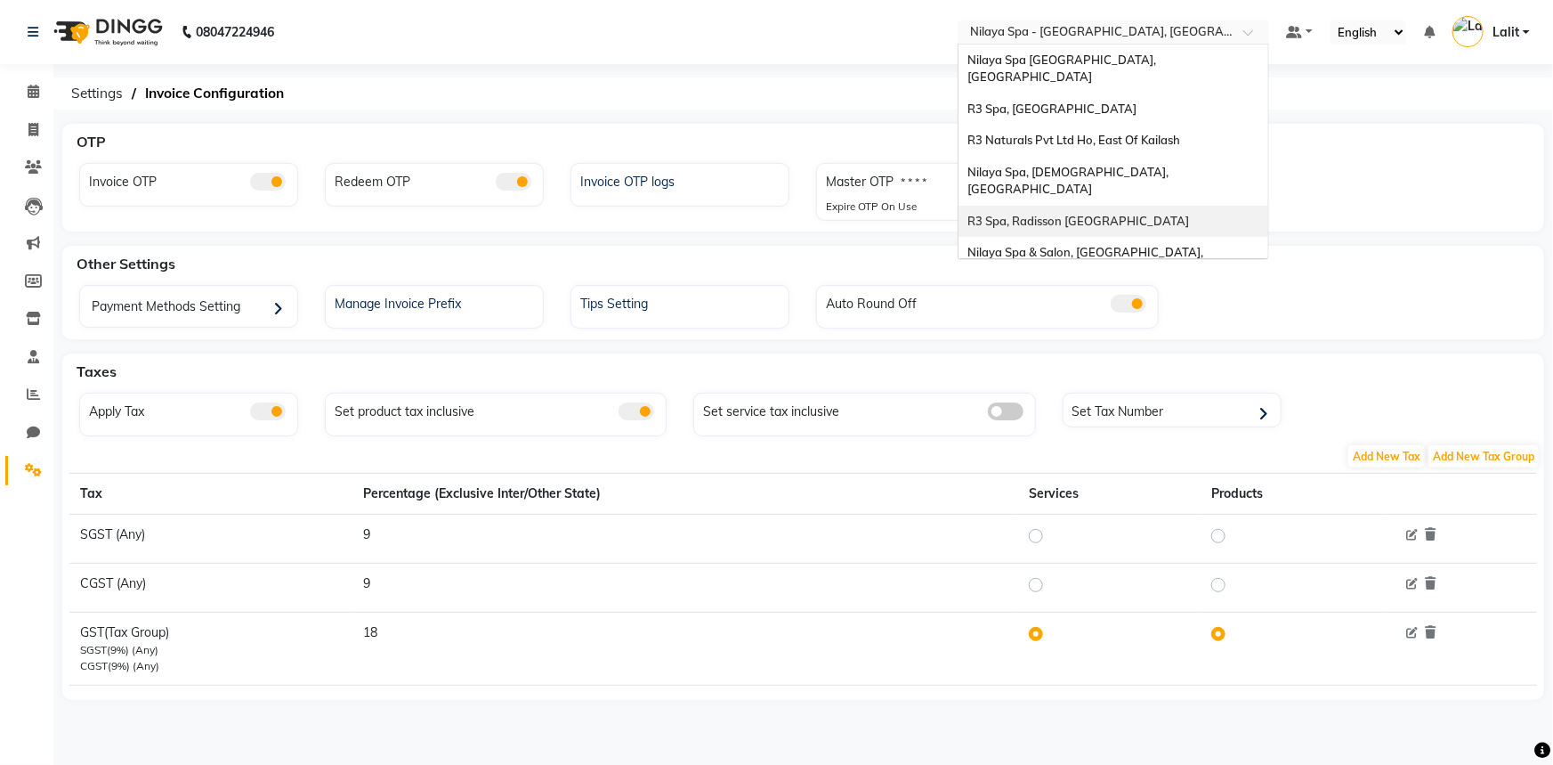
click at [1097, 214] on span "R3 Spa, Radisson [GEOGRAPHIC_DATA]" at bounding box center [1078, 221] width 222 height 14
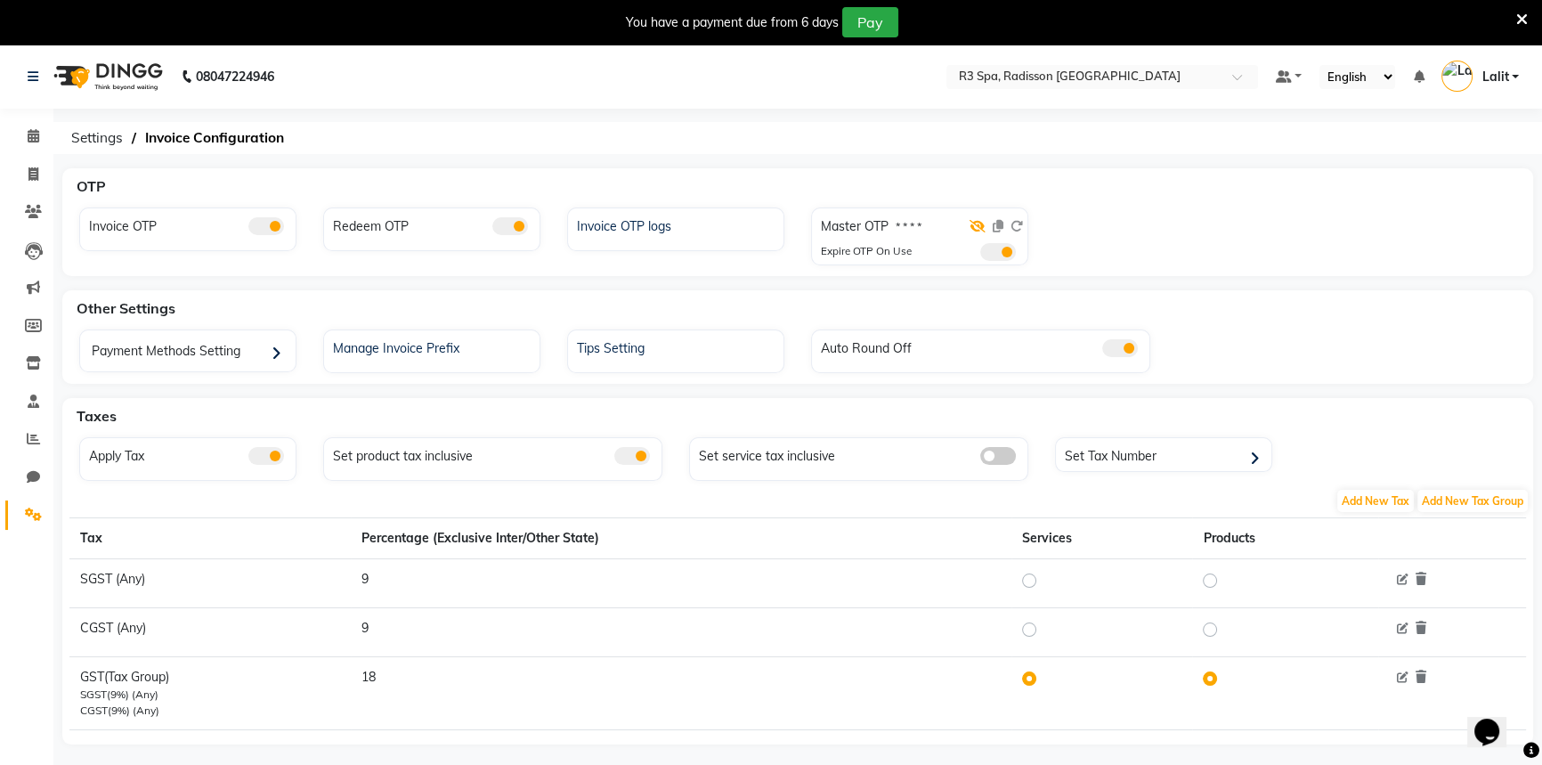
click at [979, 231] on icon at bounding box center [977, 226] width 16 height 12
click at [39, 364] on icon at bounding box center [33, 362] width 15 height 13
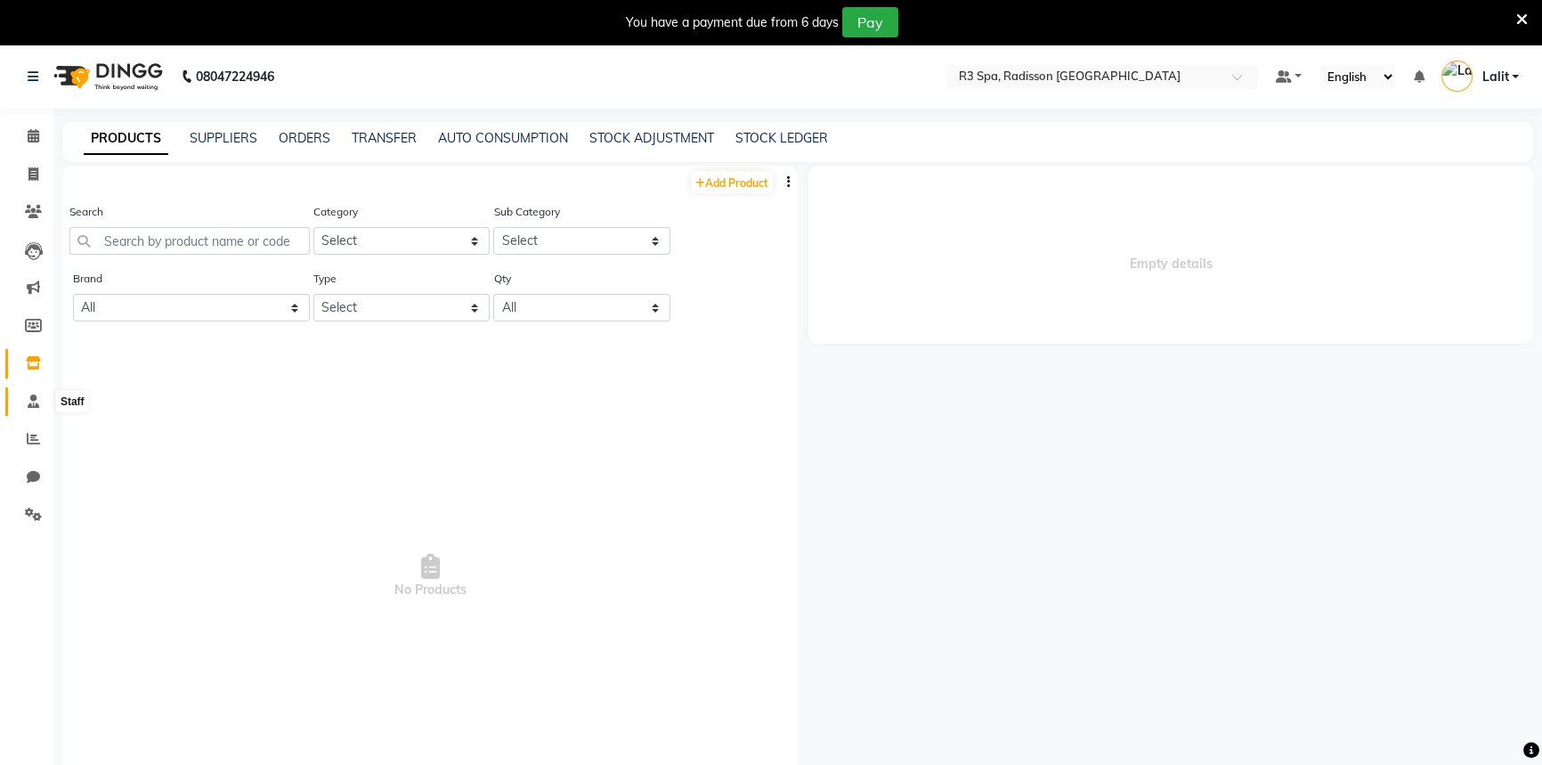
click at [36, 399] on icon at bounding box center [34, 400] width 12 height 13
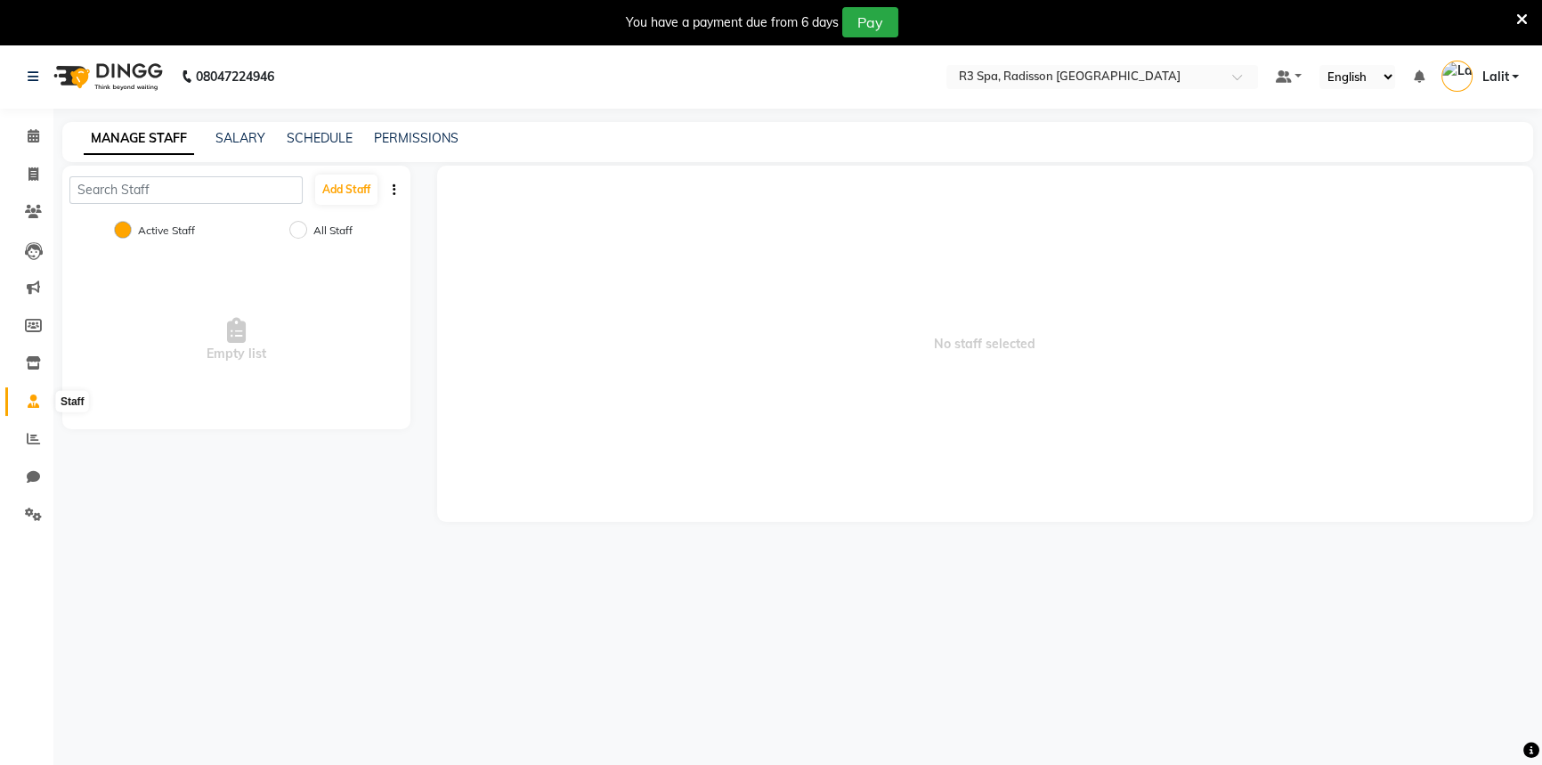
click at [22, 394] on span at bounding box center [33, 402] width 31 height 20
click at [22, 401] on span at bounding box center [33, 402] width 31 height 20
click at [1520, 20] on icon at bounding box center [1522, 20] width 12 height 16
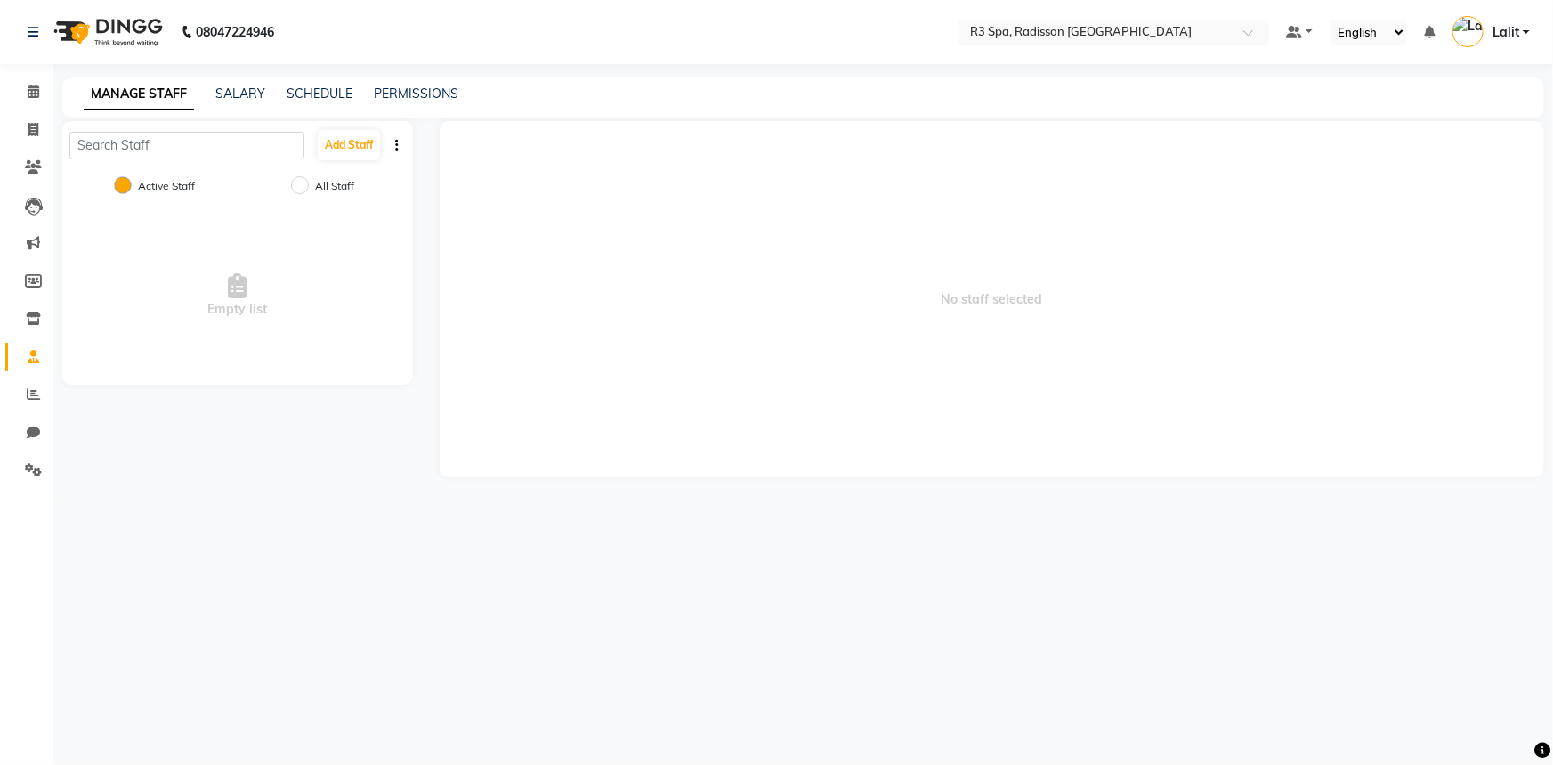
click at [1135, 122] on span "No staff selected" at bounding box center [992, 299] width 1105 height 356
click at [758, 43] on nav "08047224946 Select Location × R3 Spa, Radisson Mumbai Default Panel My Panel En…" at bounding box center [776, 32] width 1553 height 64
click at [608, 71] on div "08047224946 Select Location × R3 Spa, Radisson [GEOGRAPHIC_DATA] Default Panel …" at bounding box center [776, 382] width 1553 height 765
click at [229, 104] on div "MANAGE STAFF SALARY SCHEDULE PERMISSIONS" at bounding box center [803, 97] width 1482 height 40
click at [263, 88] on link "SALARY" at bounding box center [240, 93] width 50 height 16
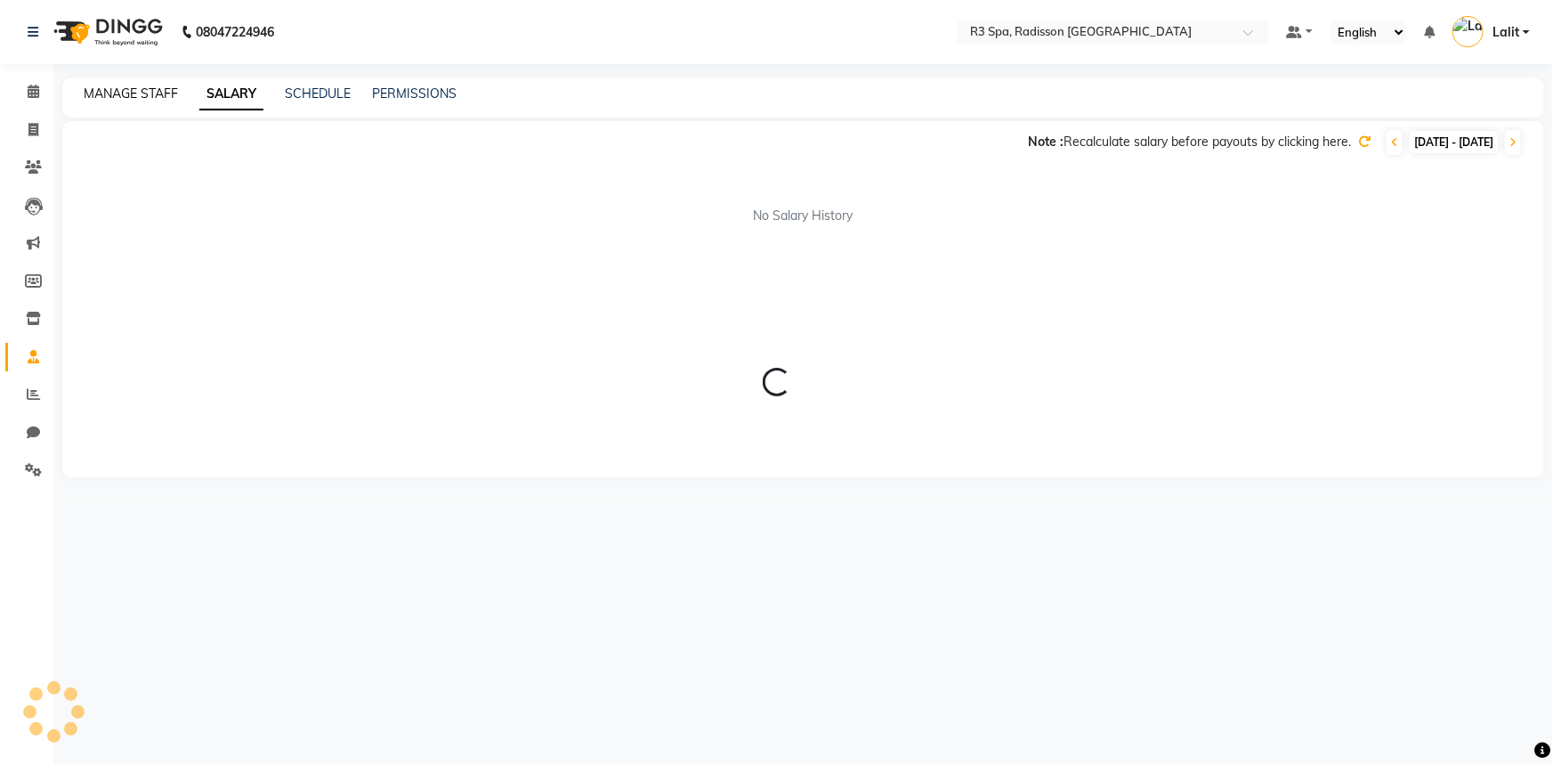
click at [150, 94] on link "MANAGE STAFF" at bounding box center [131, 93] width 94 height 16
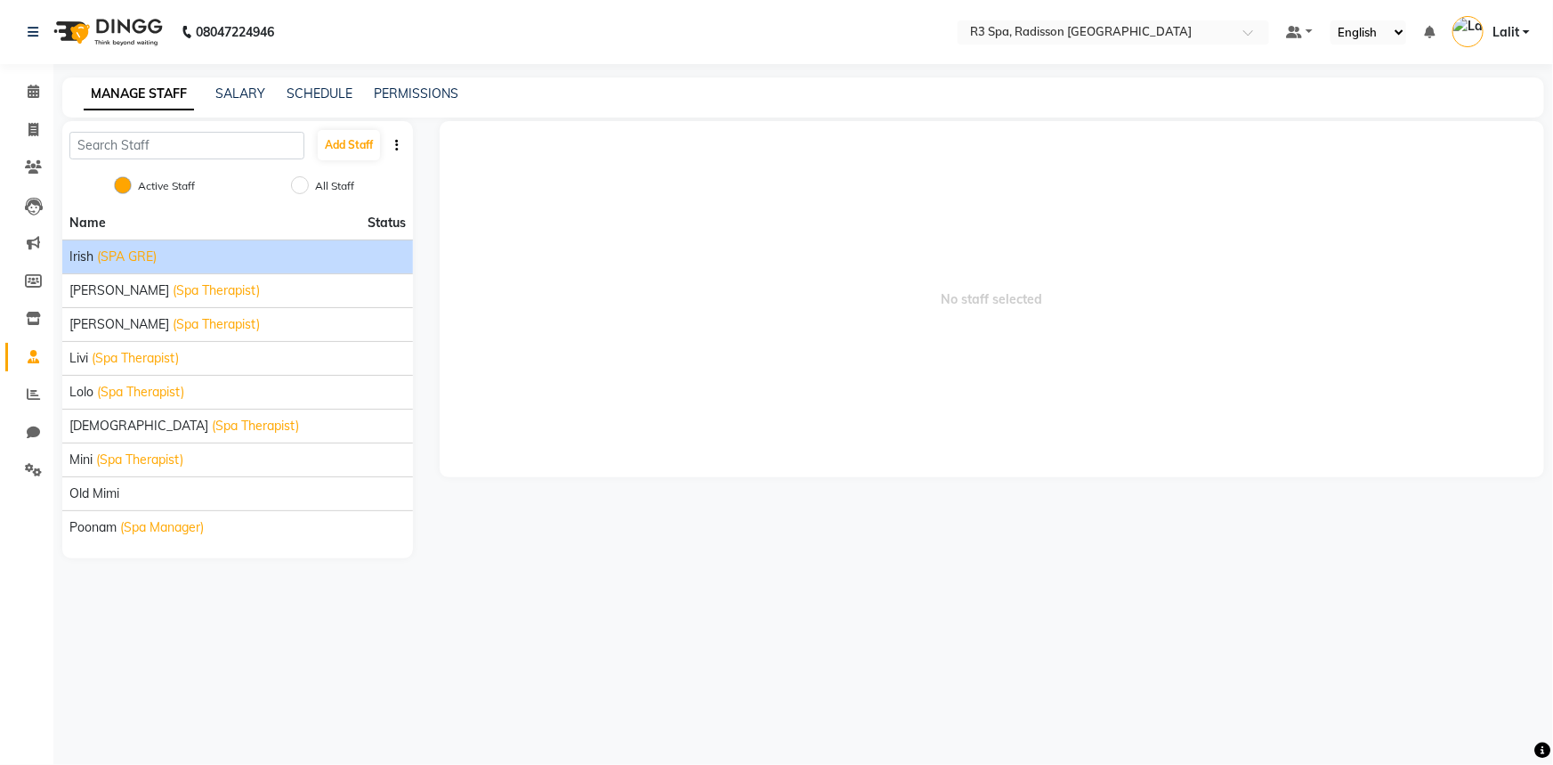
click at [116, 253] on span "(SPA GRE)" at bounding box center [127, 256] width 60 height 19
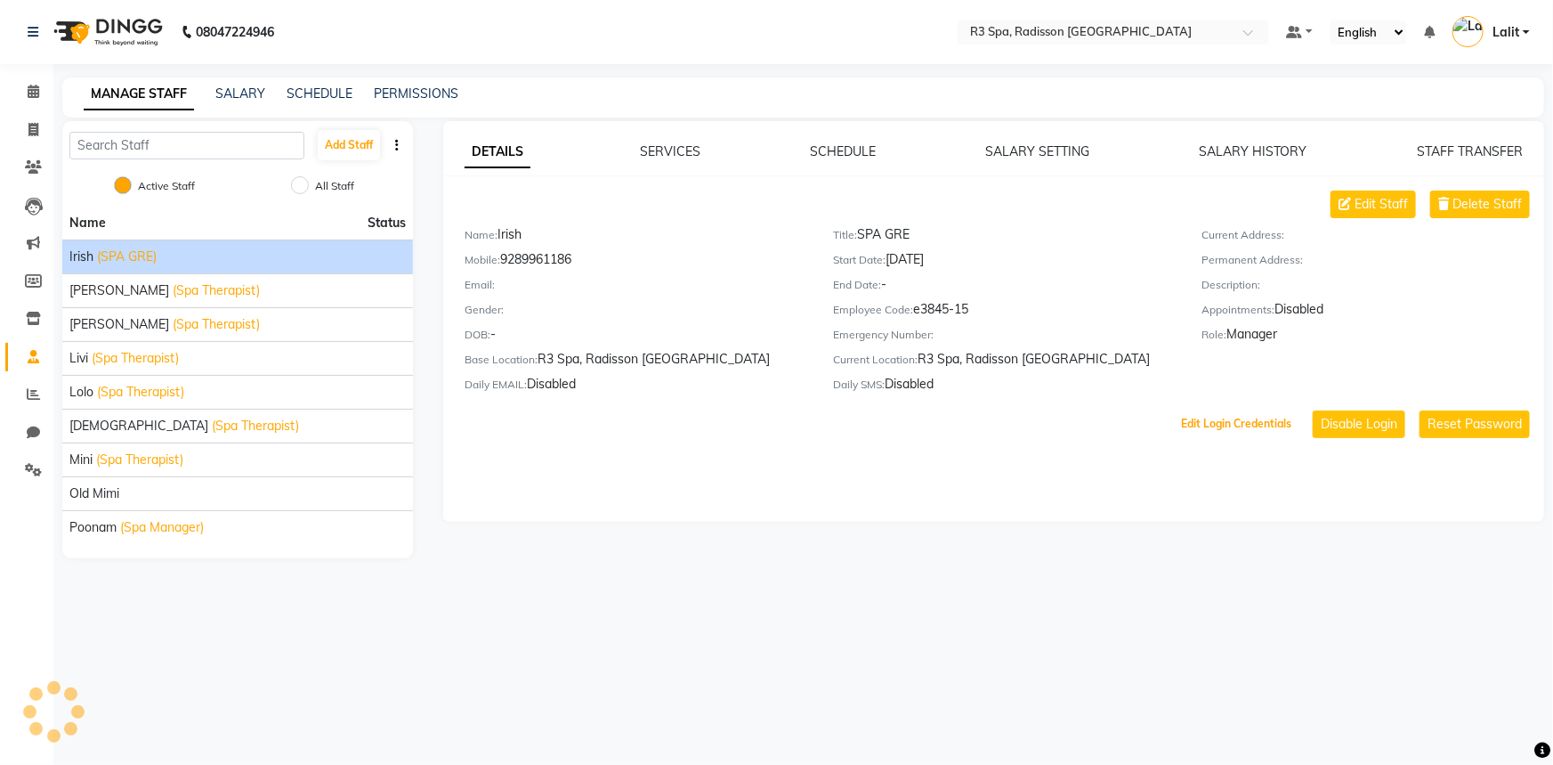
drag, startPoint x: 1241, startPoint y: 439, endPoint x: 1442, endPoint y: 445, distance: 201.2
click at [1442, 447] on div "DETAILS SERVICES SCHEDULE SALARY SETTING SALARY HISTORY STAFF TRANSFER Edit Sta…" at bounding box center [993, 321] width 1101 height 401
click at [1380, 432] on button "Disable Login" at bounding box center [1359, 424] width 93 height 28
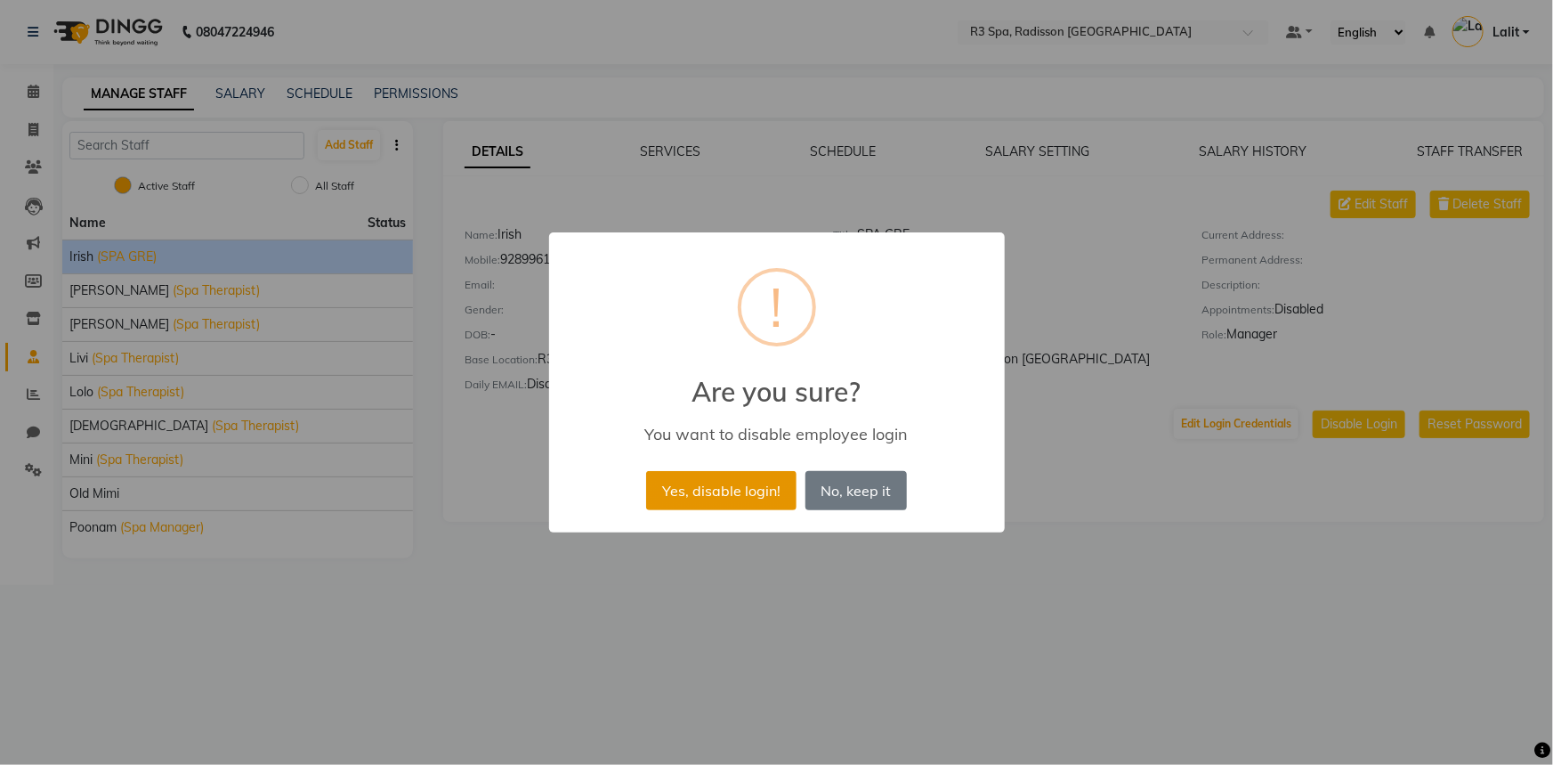
click at [729, 494] on button "Yes, disable login!" at bounding box center [721, 490] width 150 height 39
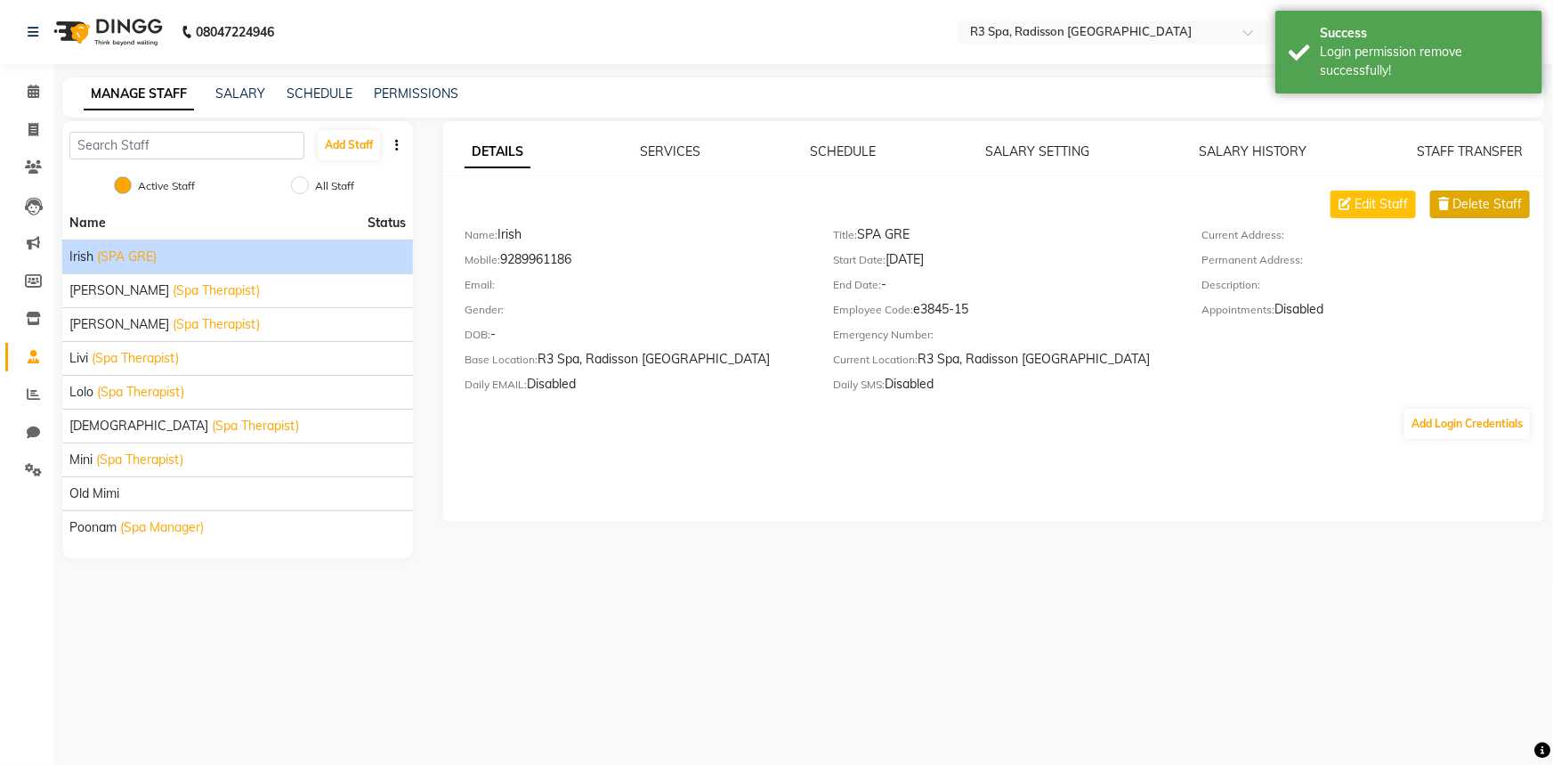
click at [1450, 211] on button "Delete Staff" at bounding box center [1480, 204] width 100 height 28
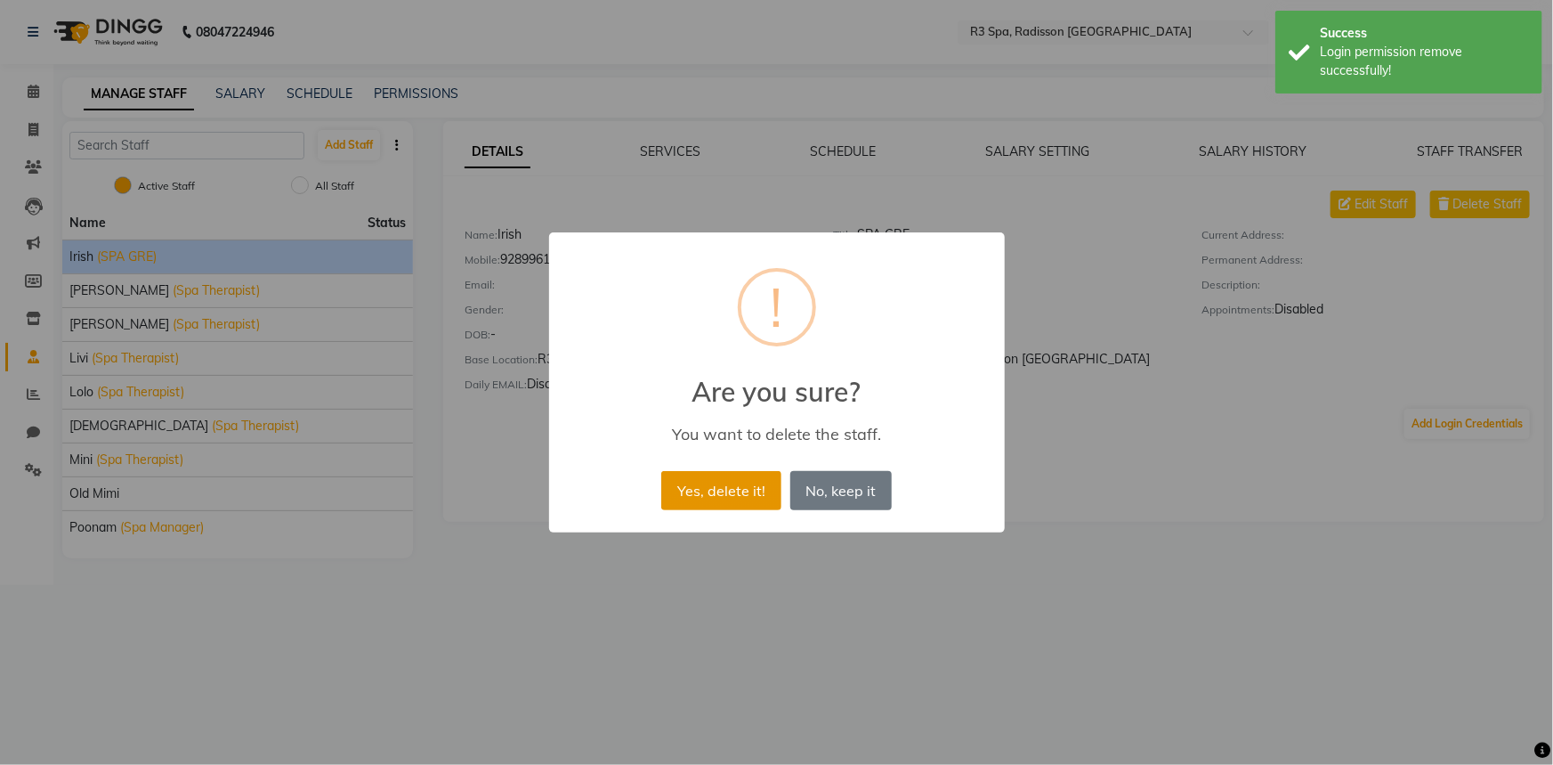
click at [770, 498] on button "Yes, delete it!" at bounding box center [720, 490] width 119 height 39
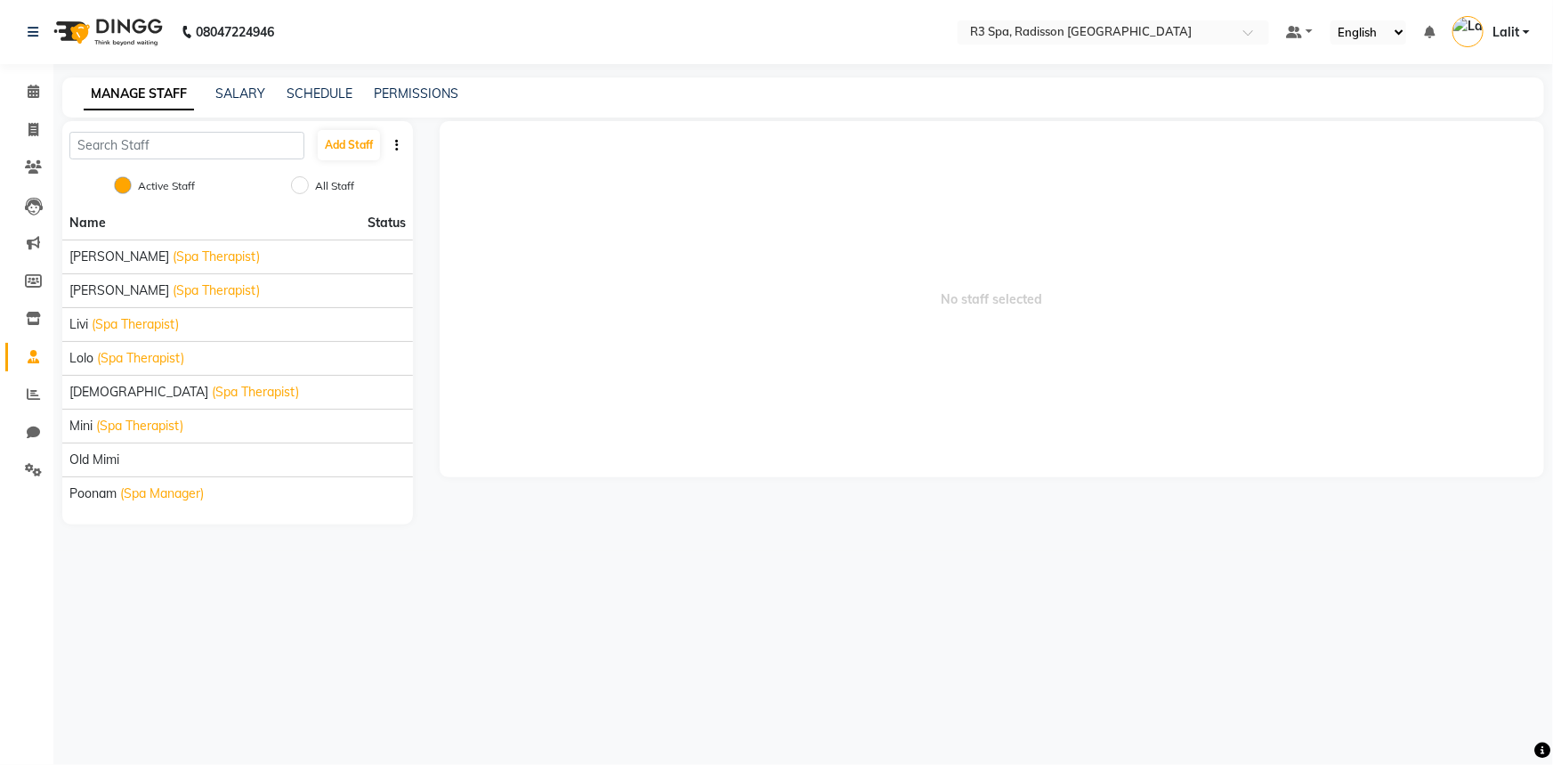
click at [757, 185] on span "No staff selected" at bounding box center [992, 299] width 1105 height 356
click at [1127, 68] on div "08047224946 Select Location × R3 Spa, Radisson [GEOGRAPHIC_DATA] Default Panel …" at bounding box center [776, 382] width 1553 height 765
click at [1136, 52] on nav "08047224946 Select Location × R3 Spa, Radisson Mumbai Default Panel My Panel En…" at bounding box center [776, 32] width 1553 height 64
click at [1143, 38] on input "text" at bounding box center [1096, 34] width 258 height 18
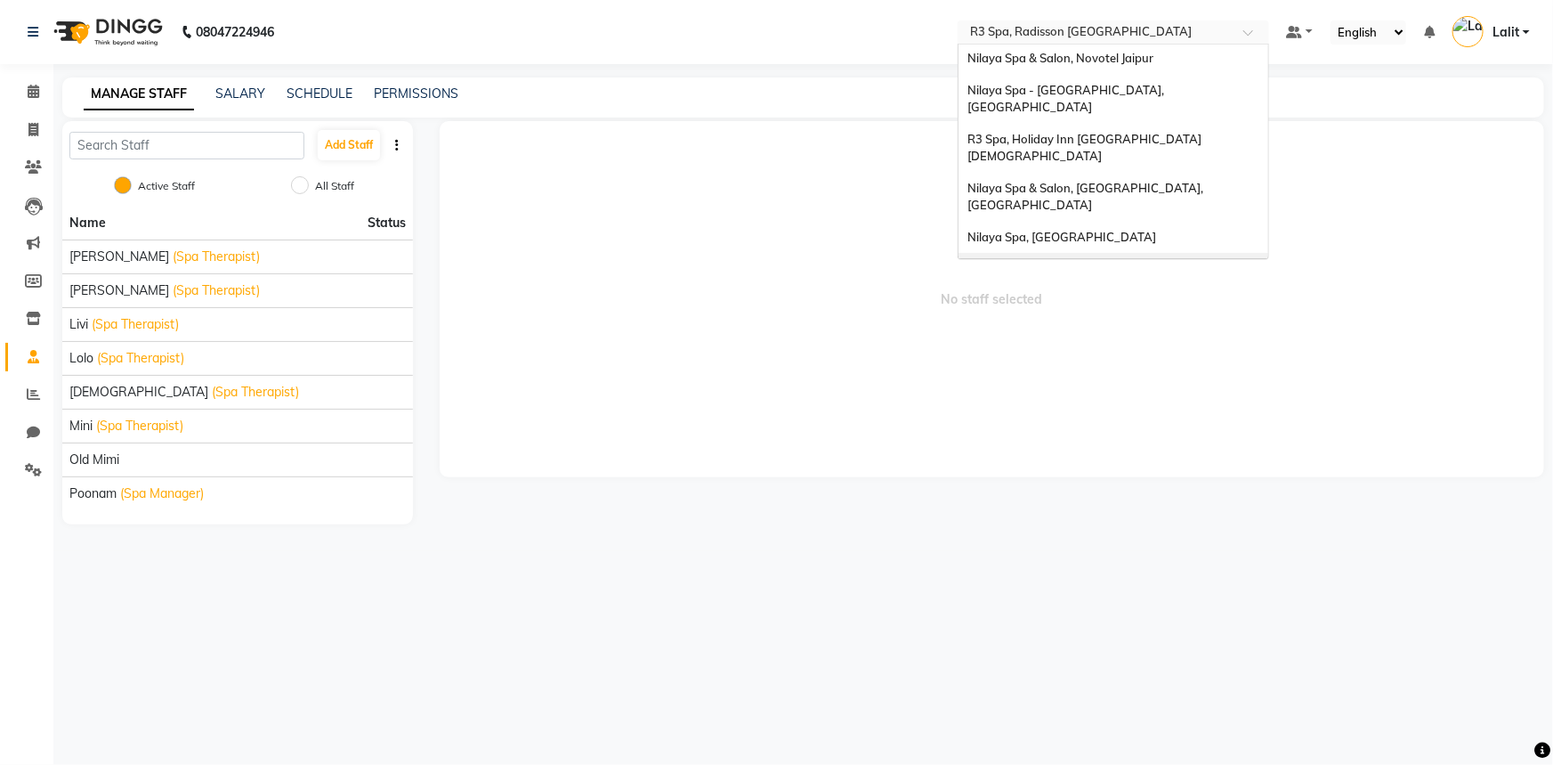
scroll to position [246, 0]
click at [1177, 299] on div "Nilaya Spa & Salon, Doubletree By [PERSON_NAME]" at bounding box center [1114, 315] width 310 height 32
